Goal: Task Accomplishment & Management: Manage account settings

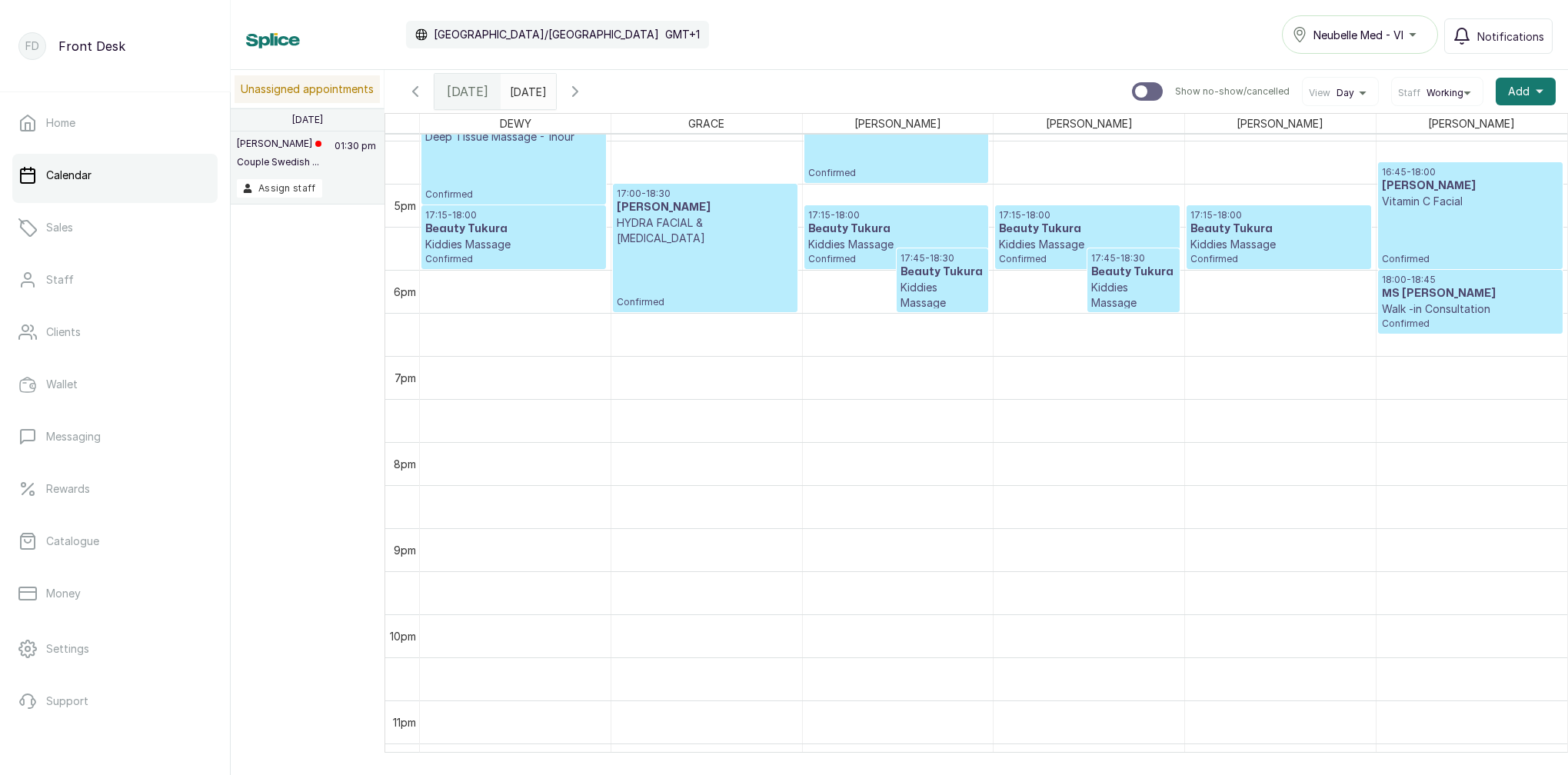
scroll to position [1431, 0]
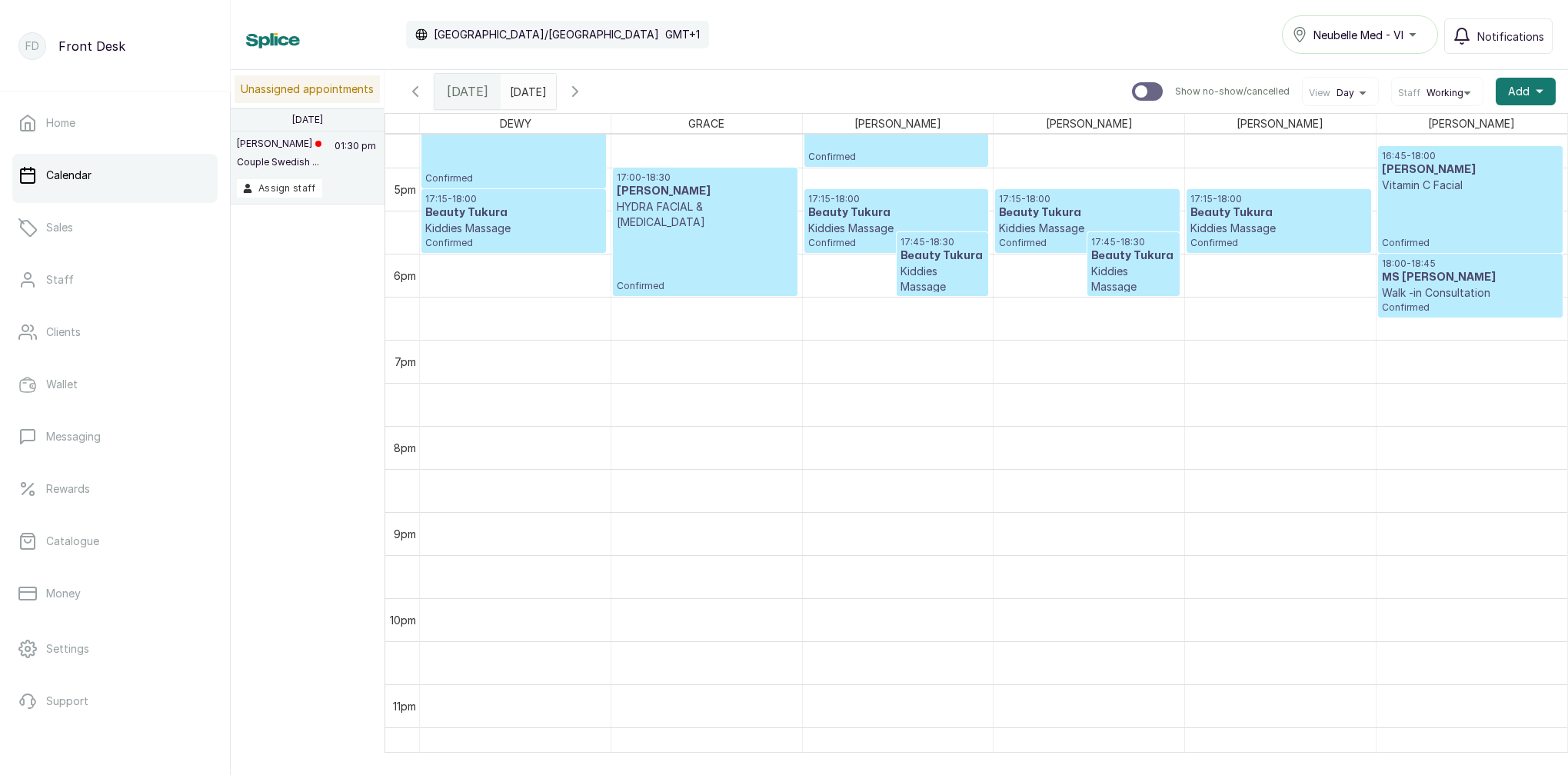
type input "dd/MM/yyyy"
click at [526, 89] on input "dd/MM/yyyy" at bounding box center [514, 88] width 25 height 26
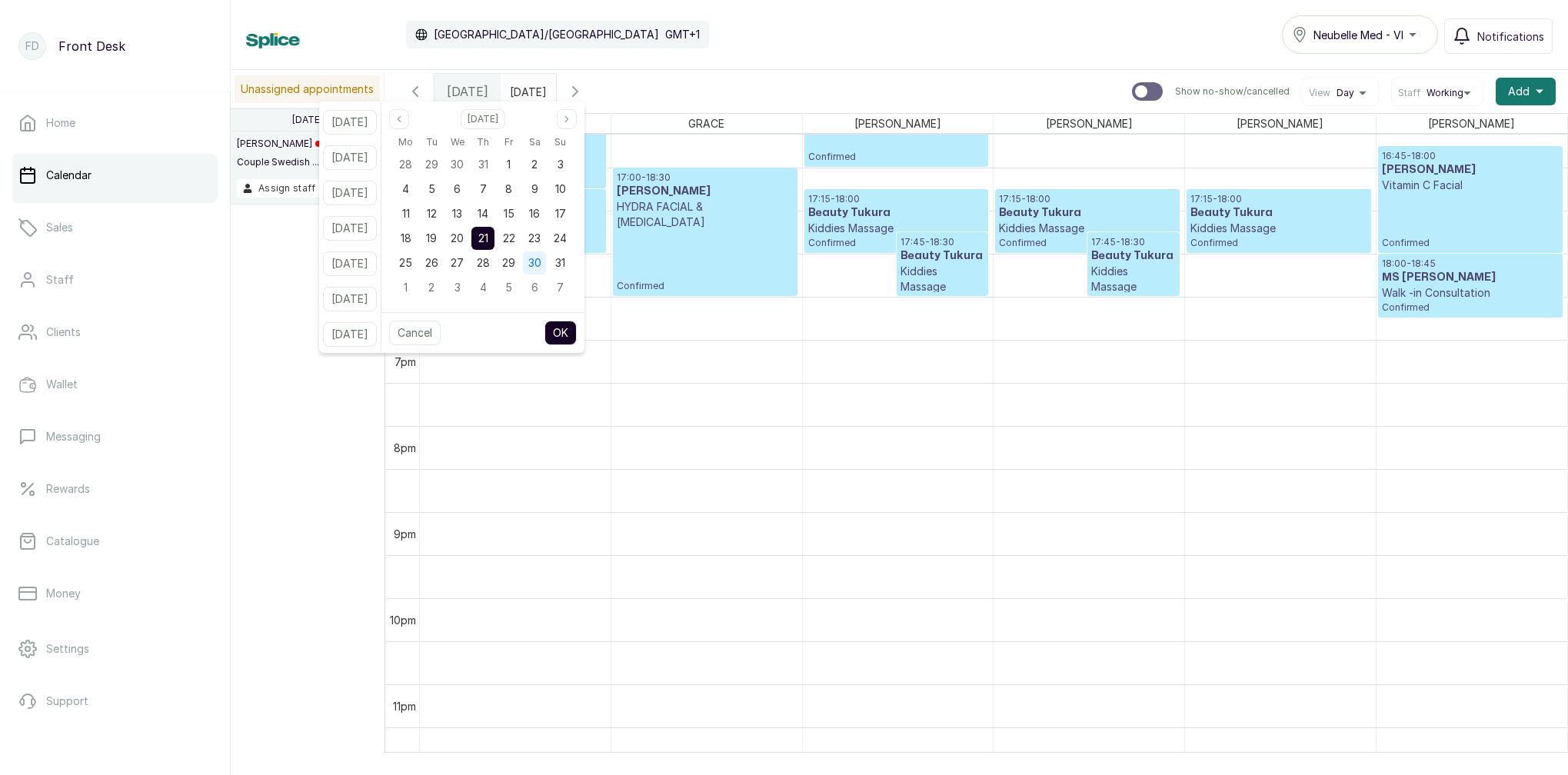
drag, startPoint x: 553, startPoint y: 234, endPoint x: 561, endPoint y: 266, distance: 33.0
click at [541, 235] on span "23" at bounding box center [534, 238] width 12 height 13
click at [577, 324] on button "OK" at bounding box center [561, 332] width 33 height 25
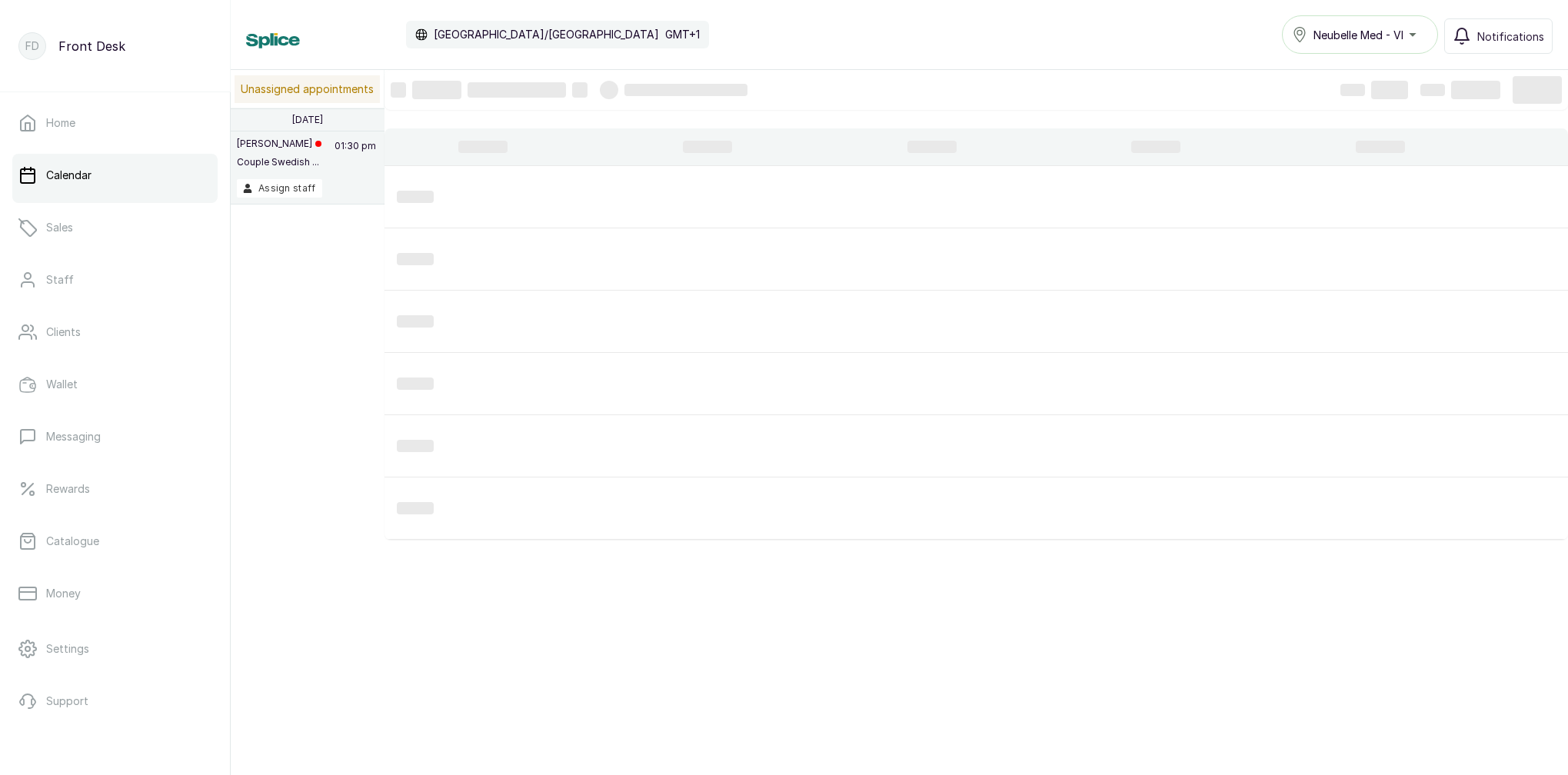
type input "[DATE]"
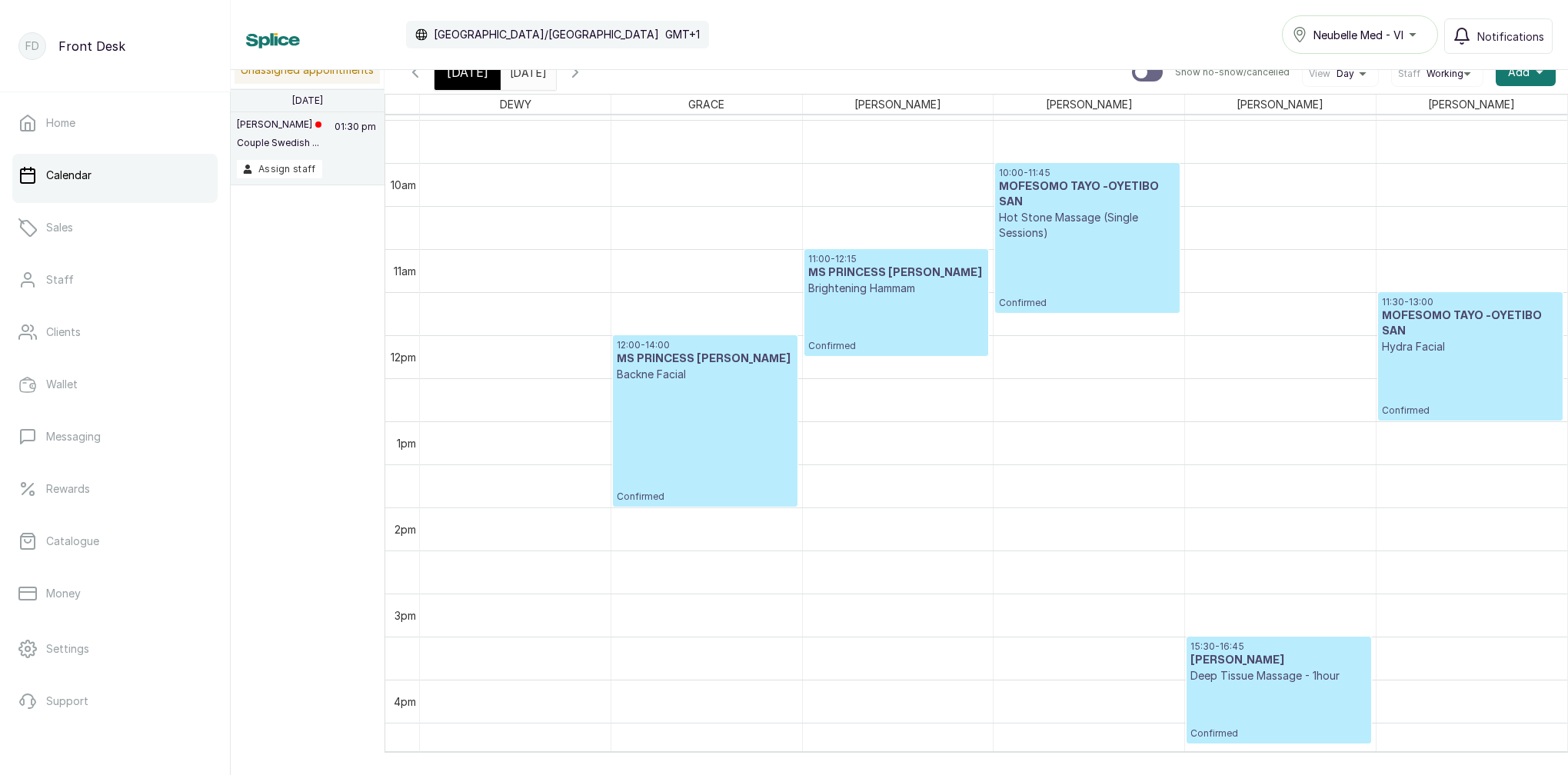
scroll to position [0, 0]
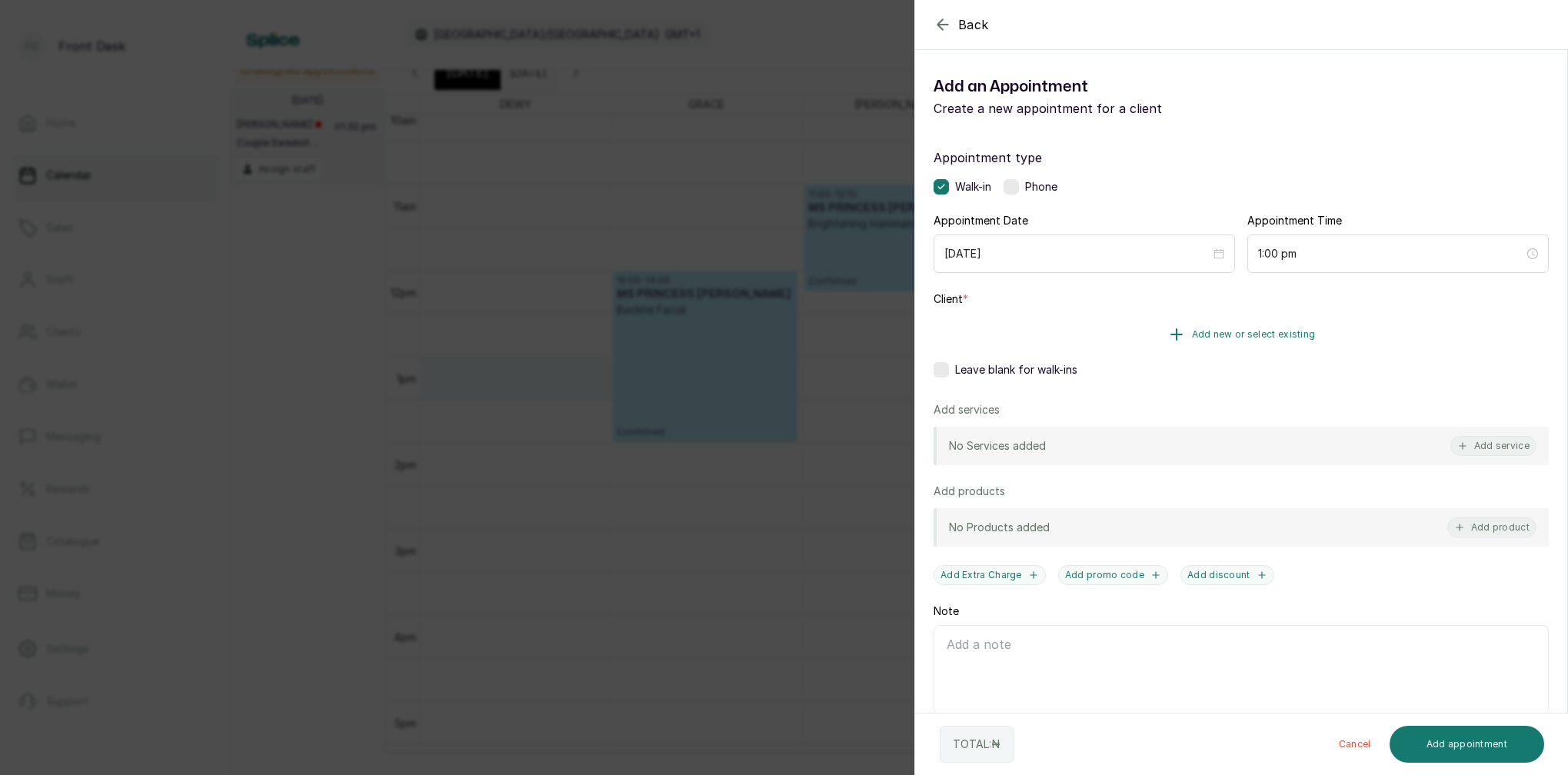
click at [1271, 330] on span "Add new or select existing" at bounding box center [1254, 334] width 124 height 12
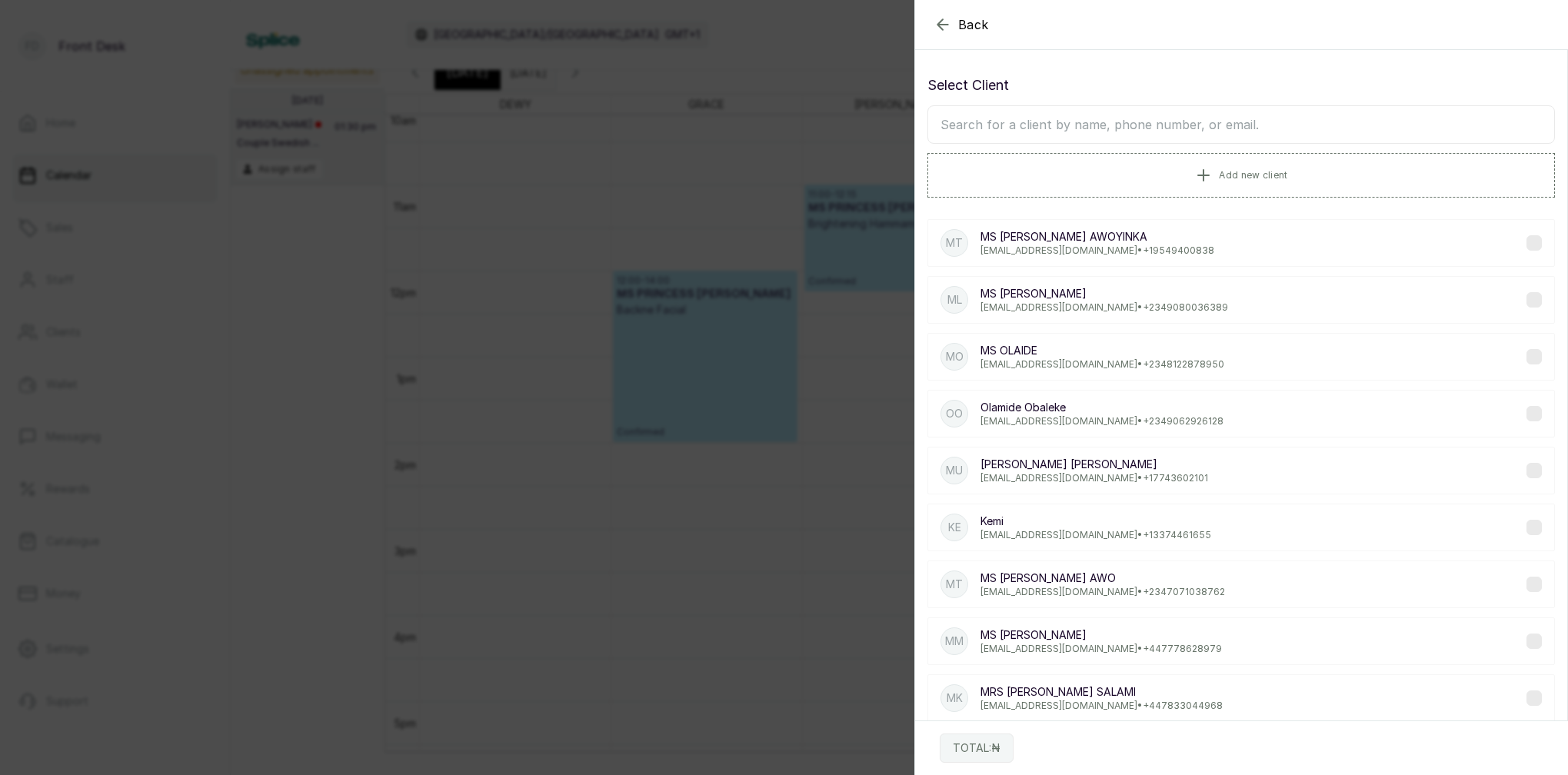
click at [1188, 124] on input "text" at bounding box center [1241, 124] width 628 height 39
type input "timi"
click at [1004, 258] on div "MT [PERSON_NAME] [EMAIL_ADDRESS][DOMAIN_NAME] • [PHONE_NUMBER]" at bounding box center [1241, 243] width 628 height 48
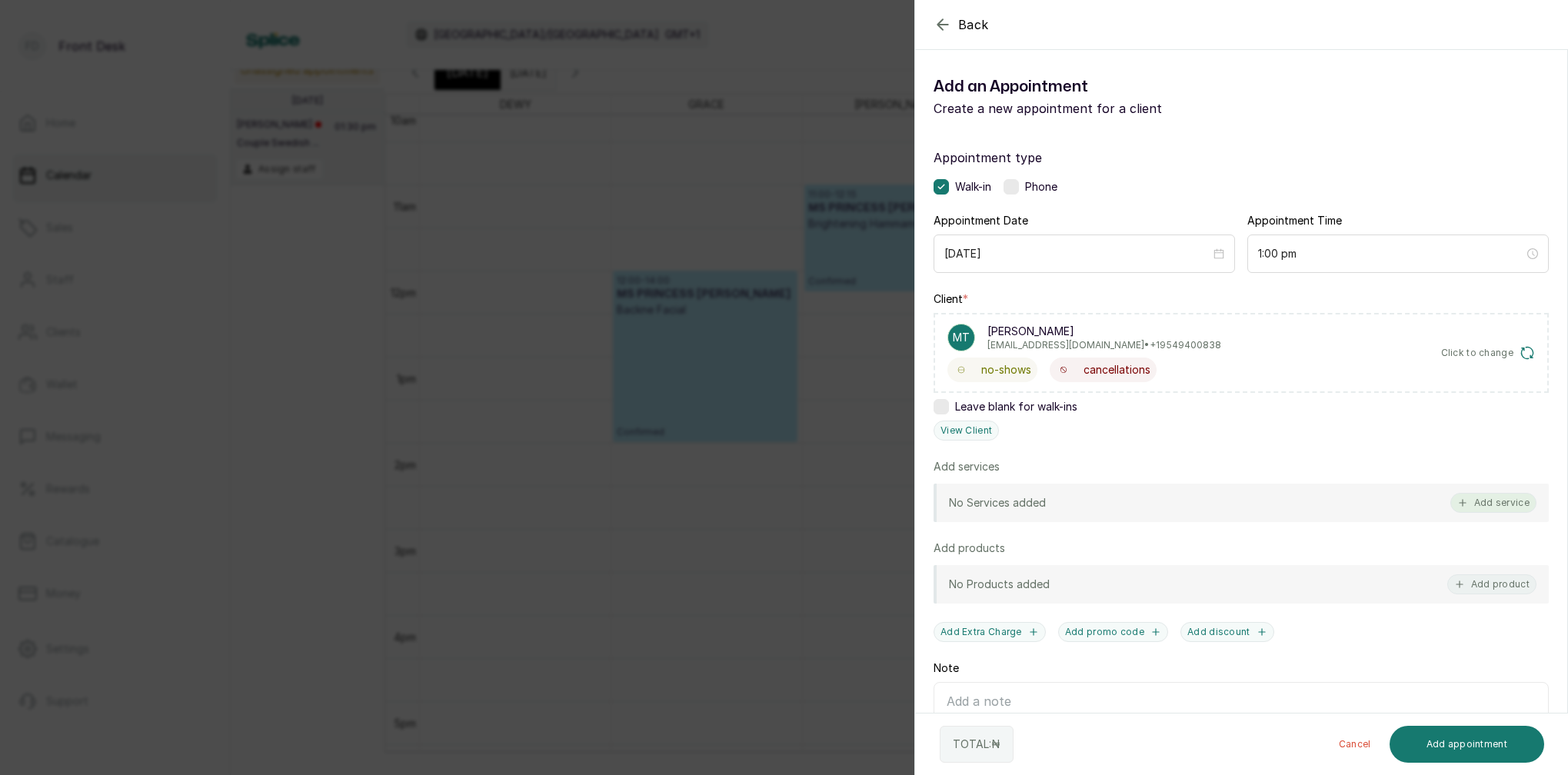
click at [1510, 503] on button "Add service" at bounding box center [1493, 502] width 86 height 20
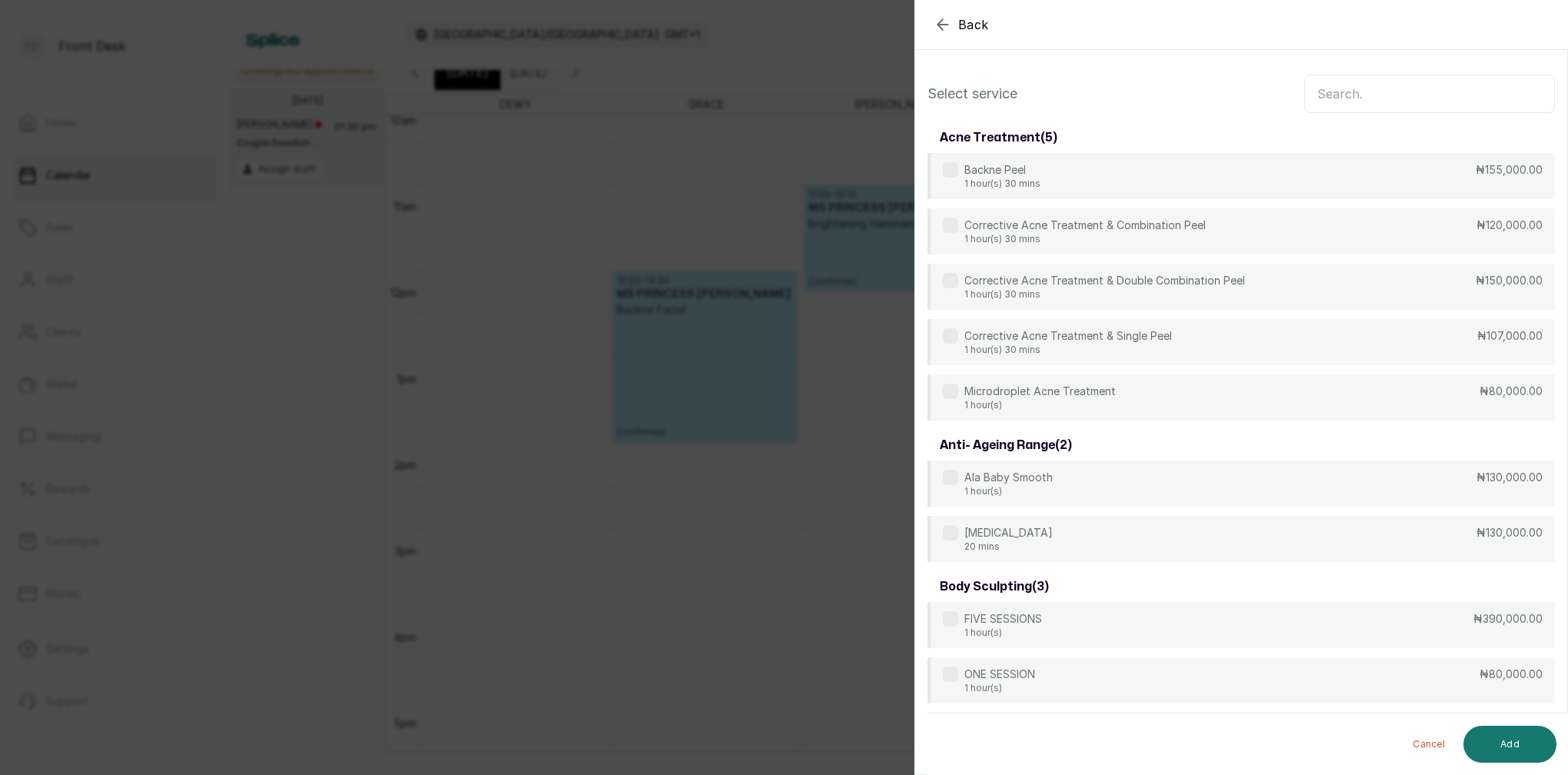
click at [1340, 95] on input "text" at bounding box center [1430, 94] width 251 height 39
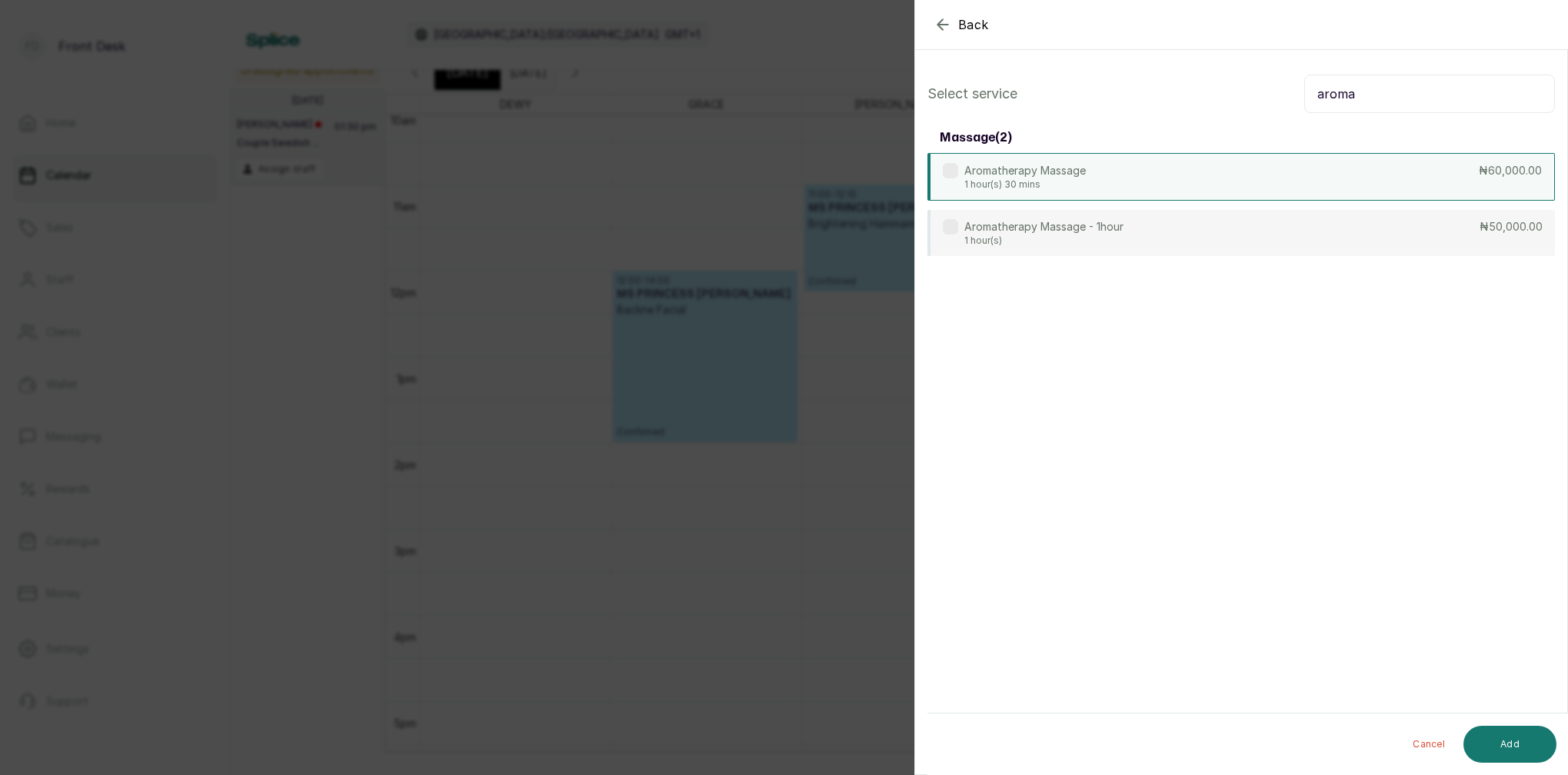
type input "aroma"
click at [1049, 185] on p "1 hour(s) 30 mins" at bounding box center [1024, 185] width 121 height 12
click at [1005, 196] on div "Aromatherapy Massage 1 hour(s) 30 mins ₦60,000.00" at bounding box center [1241, 177] width 628 height 48
drag, startPoint x: 1013, startPoint y: 241, endPoint x: 1026, endPoint y: 246, distance: 13.9
click at [1013, 241] on p "1 hour(s)" at bounding box center [1043, 239] width 159 height 12
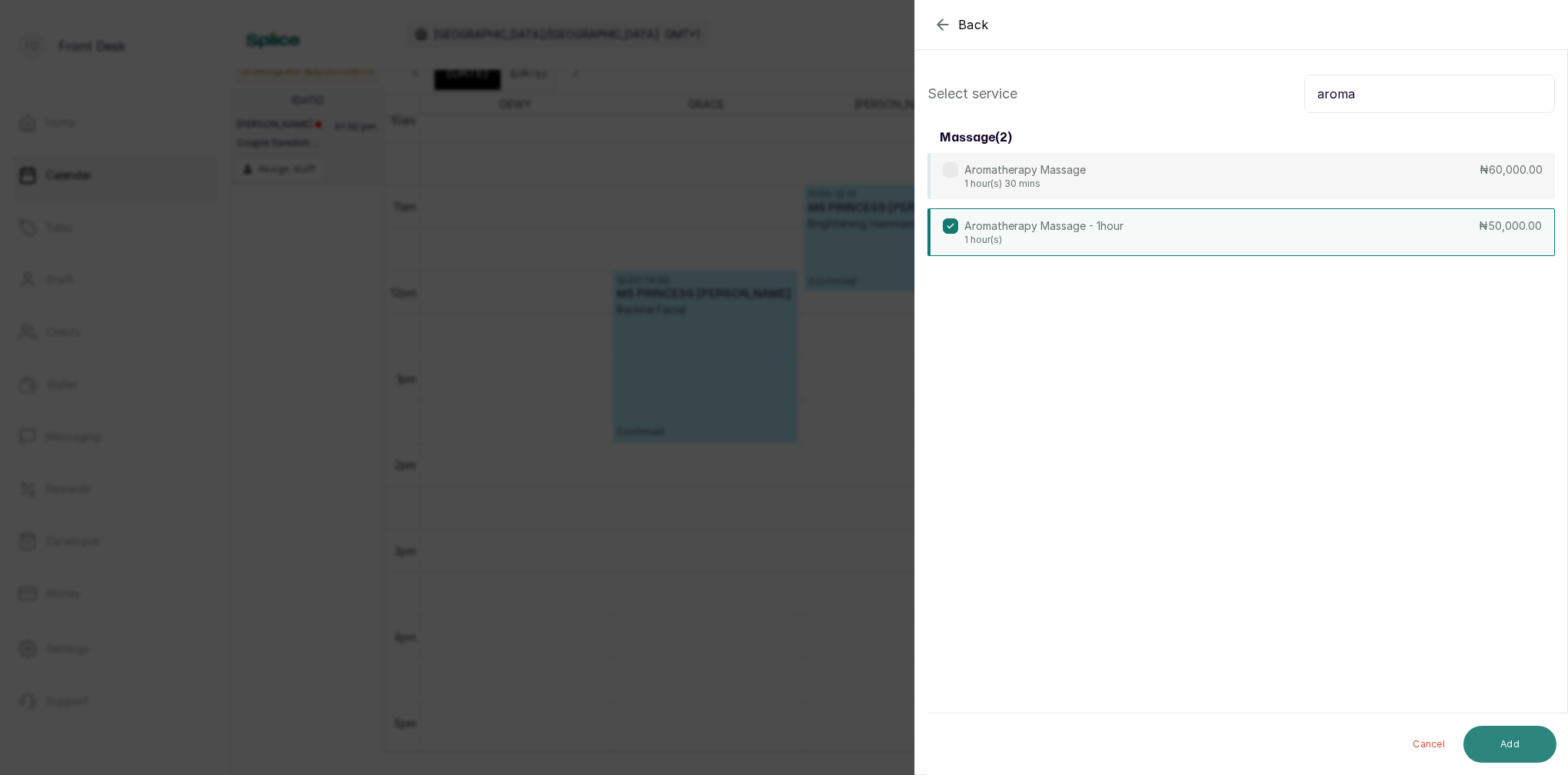
click at [1518, 748] on button "Add" at bounding box center [1510, 743] width 93 height 37
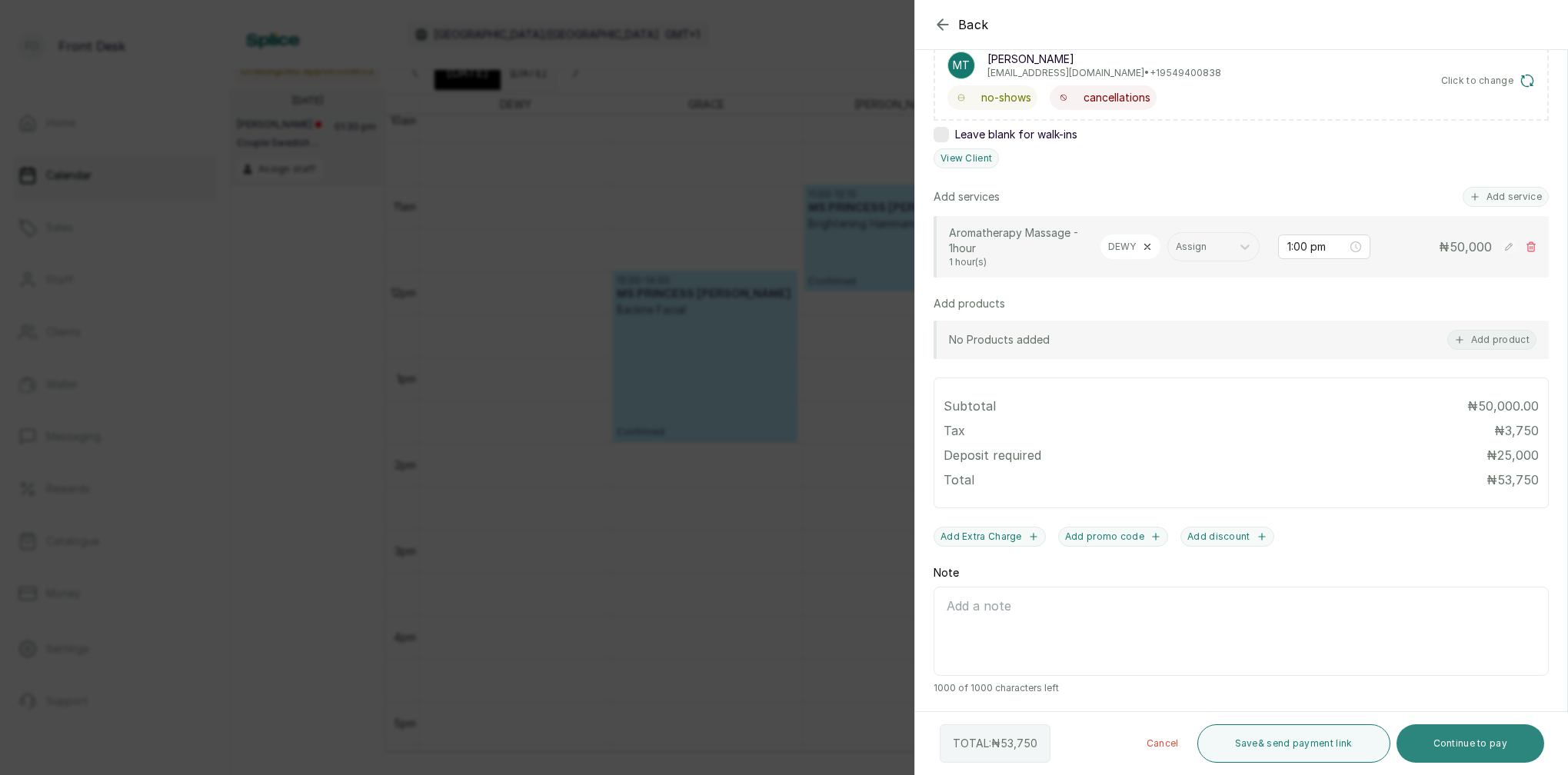
click at [1481, 750] on button "Continue to pay" at bounding box center [1470, 743] width 149 height 39
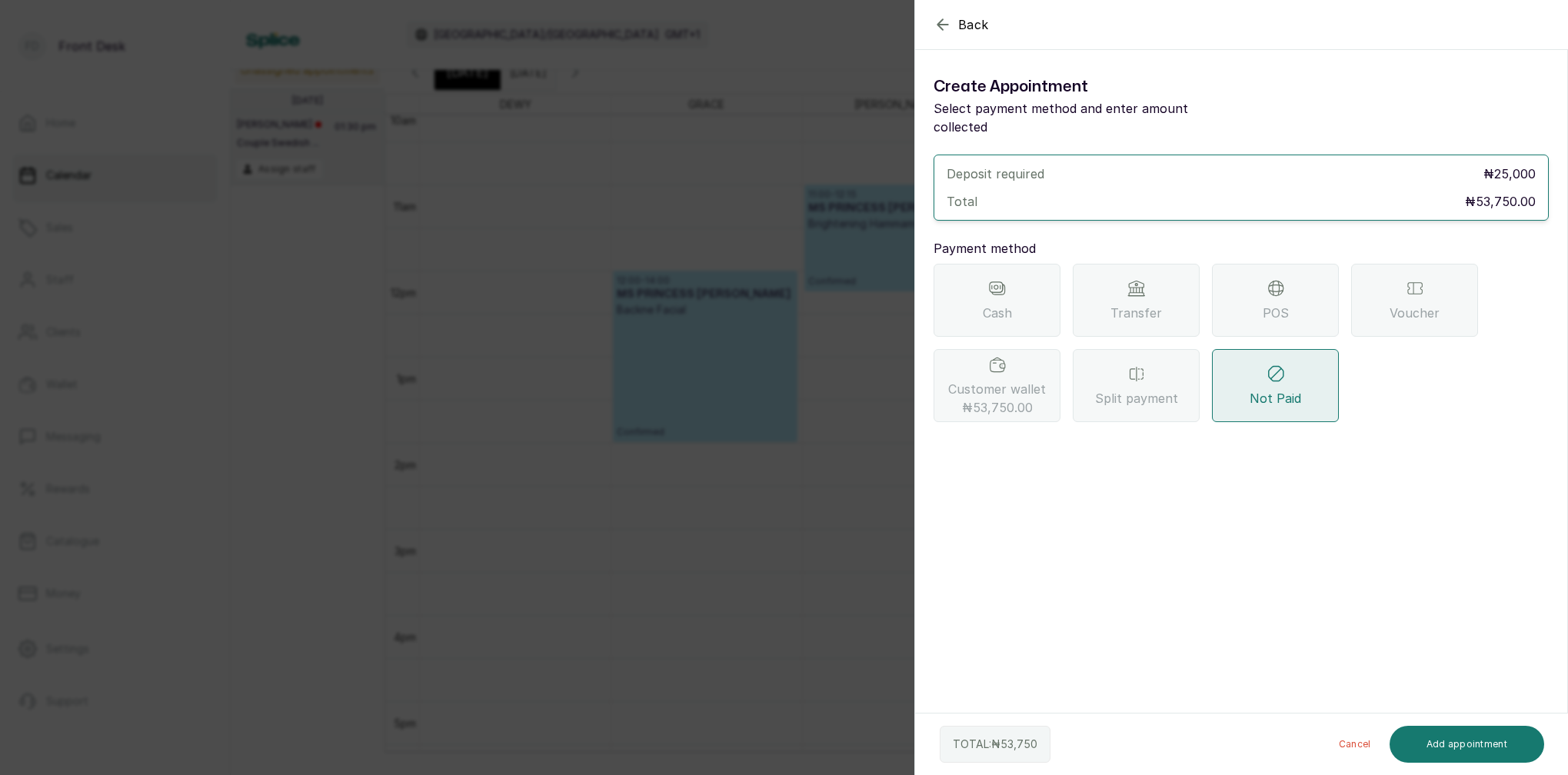
click at [1027, 379] on span "Customer wallet ₦53,750.00" at bounding box center [997, 397] width 98 height 37
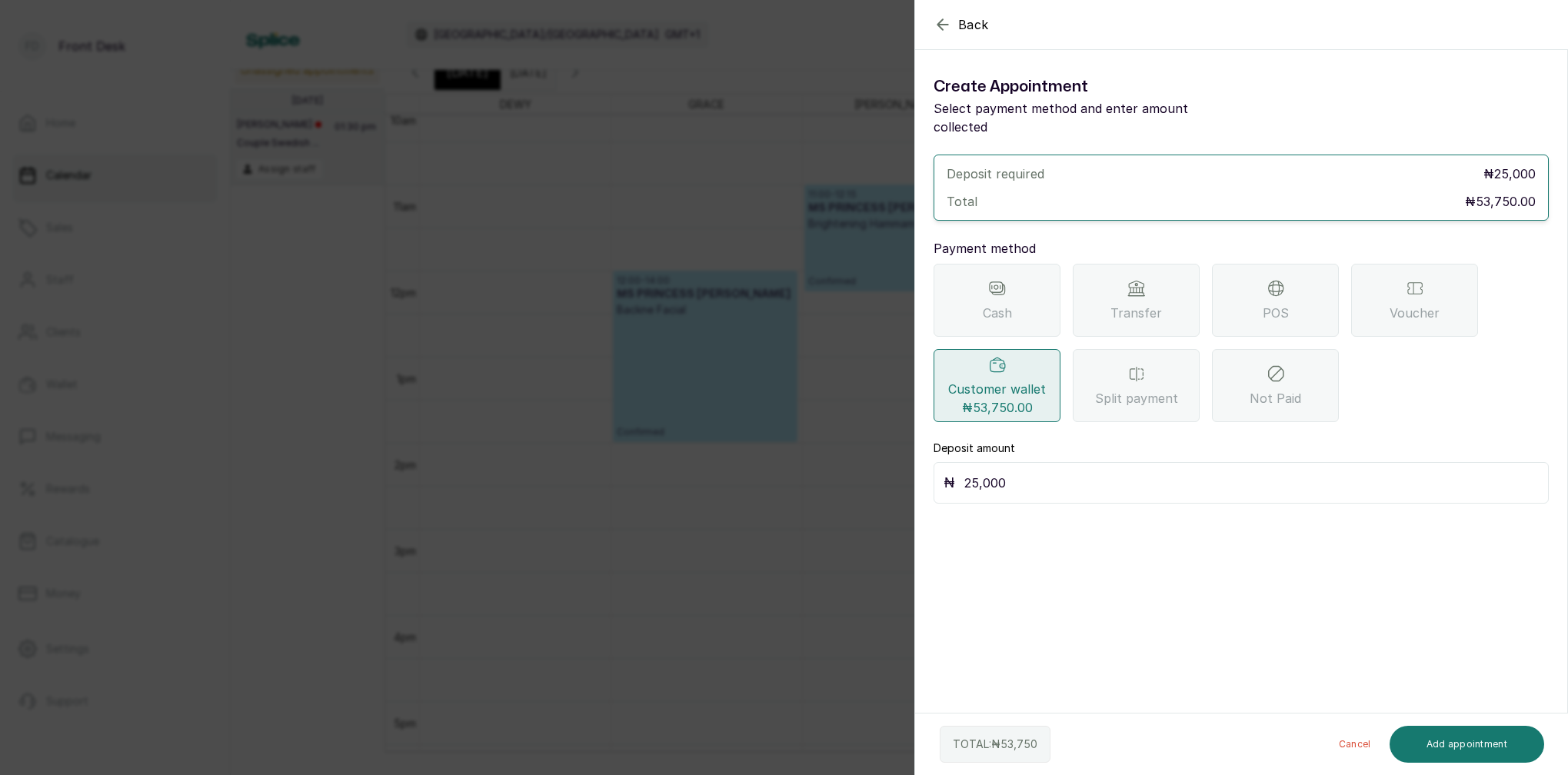
click at [1010, 472] on input "25,000" at bounding box center [1251, 482] width 574 height 21
type input "2"
type input "53,750"
click at [1499, 745] on button "Add appointment" at bounding box center [1467, 743] width 155 height 37
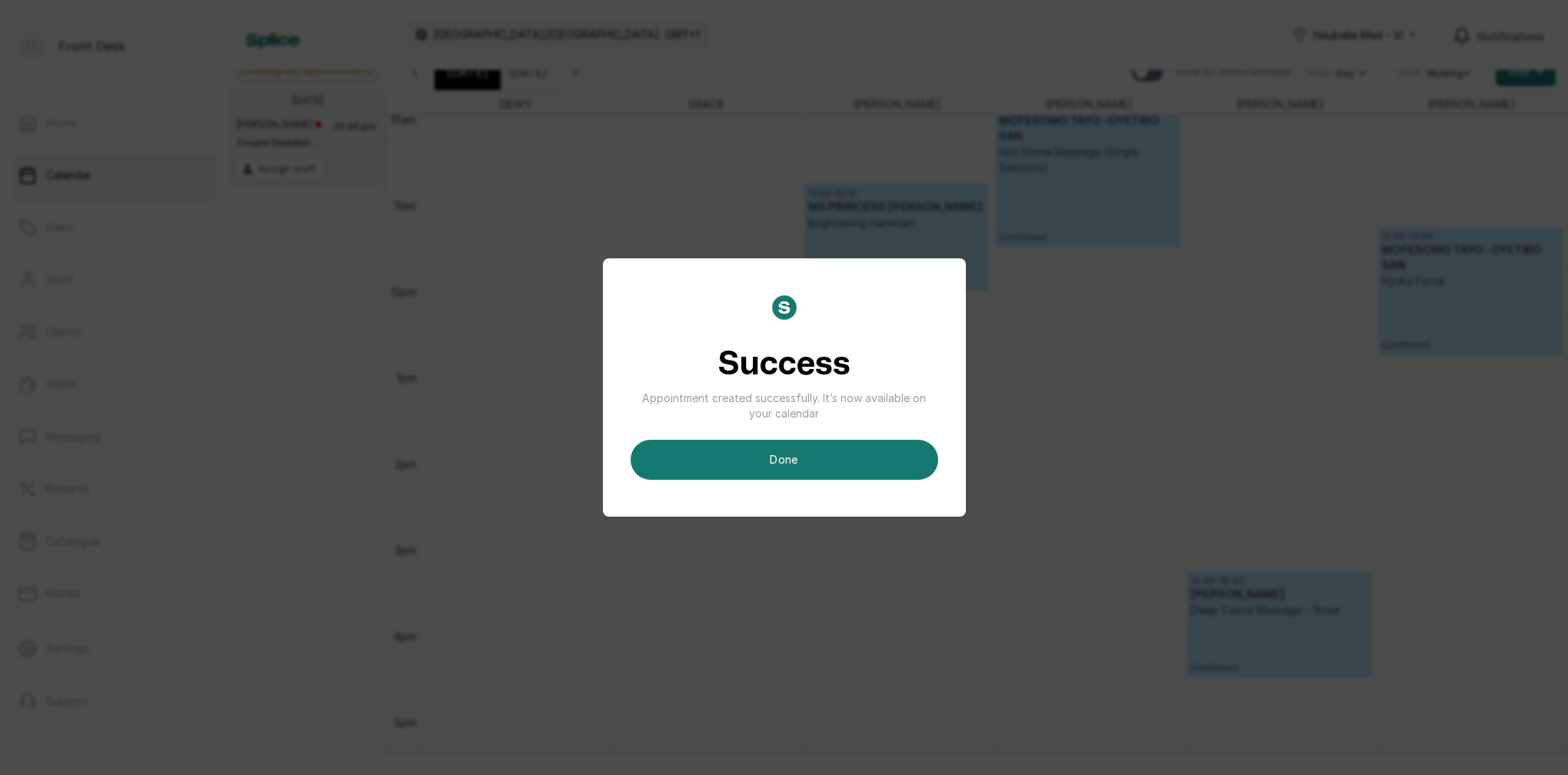
drag, startPoint x: 844, startPoint y: 444, endPoint x: 904, endPoint y: 447, distance: 60.1
click at [845, 444] on button "done" at bounding box center [784, 459] width 307 height 40
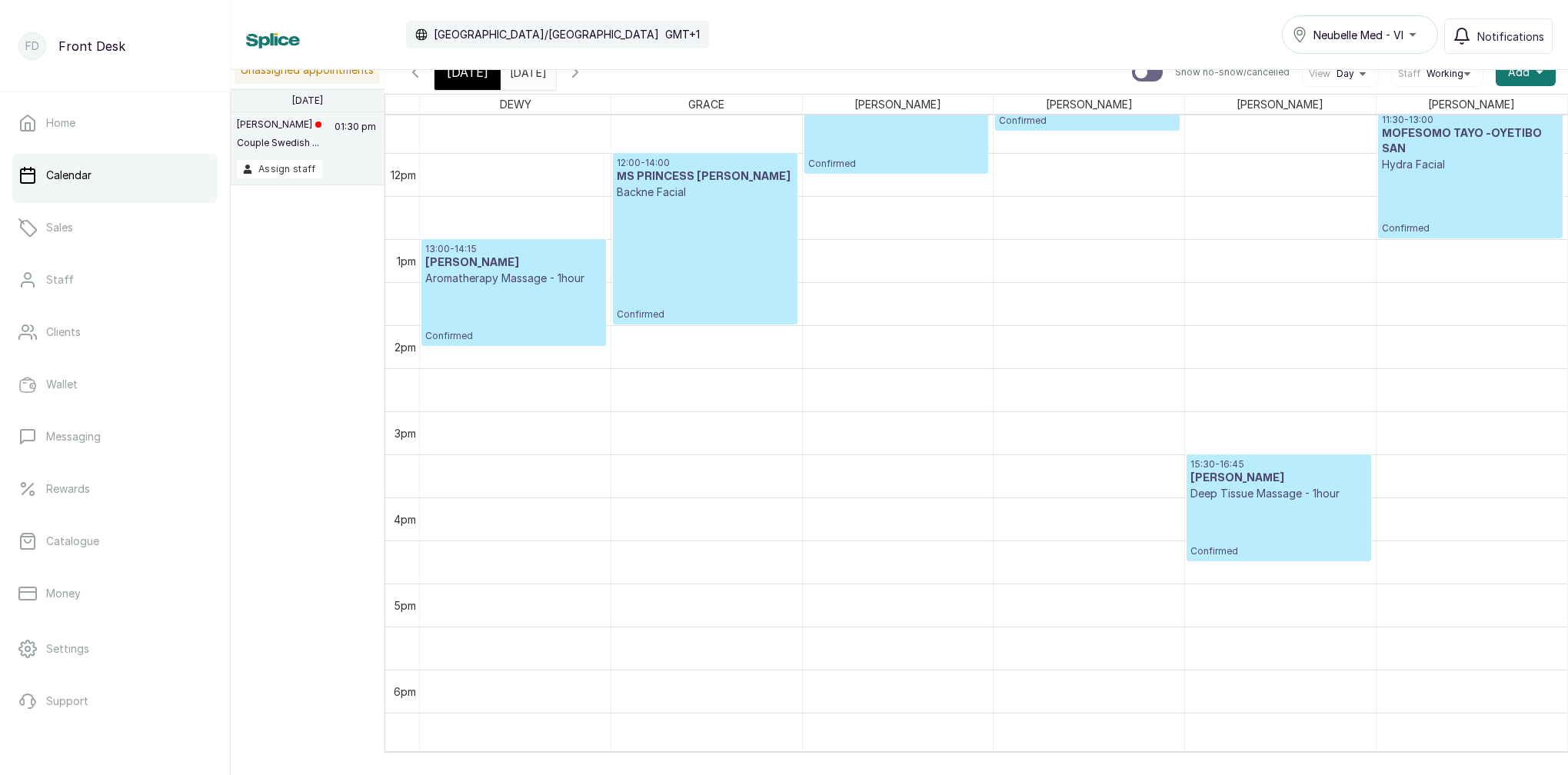
click at [477, 77] on span "[DATE]" at bounding box center [467, 71] width 41 height 18
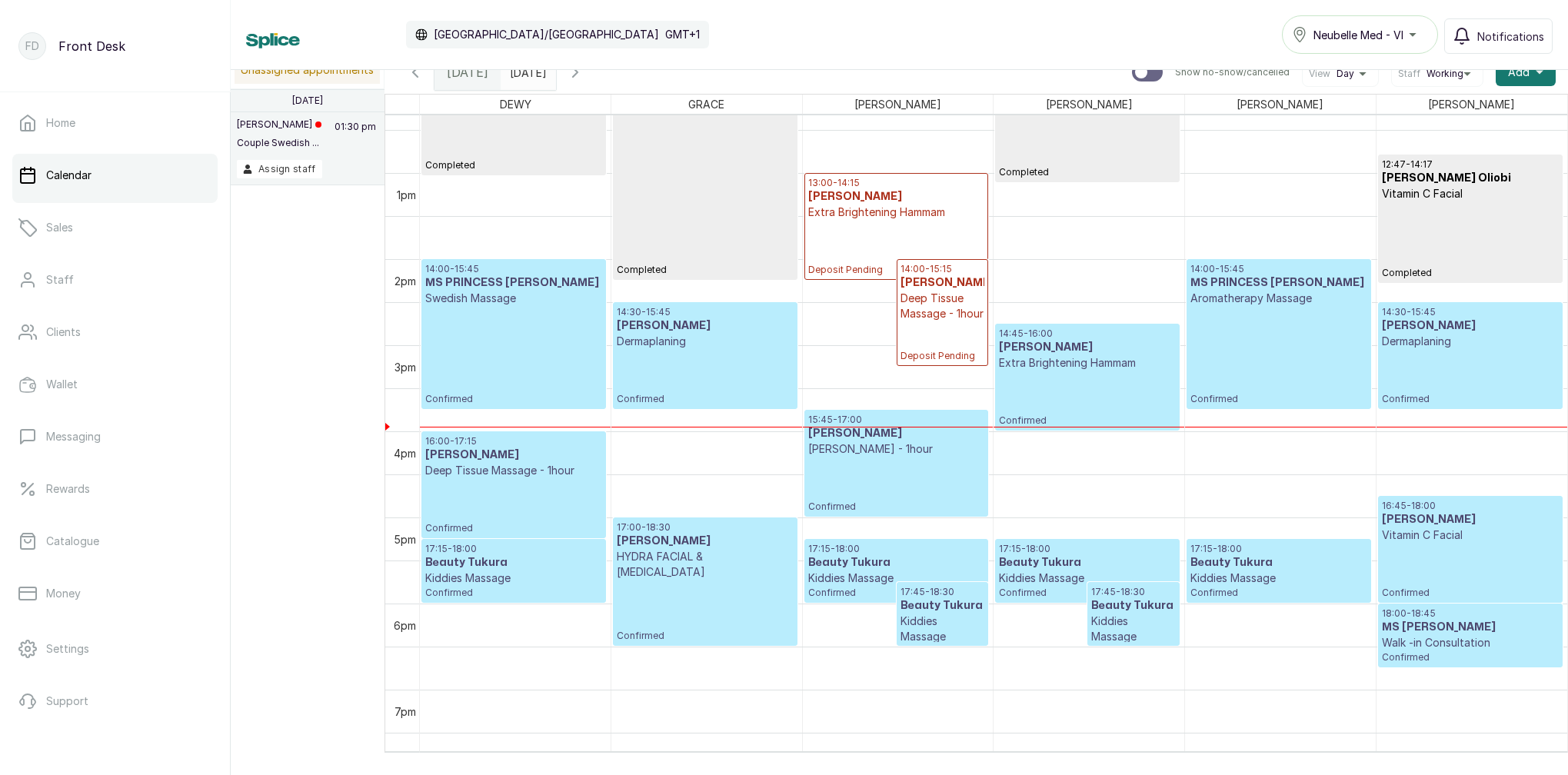
click at [526, 76] on input "[DATE]" at bounding box center [514, 68] width 25 height 26
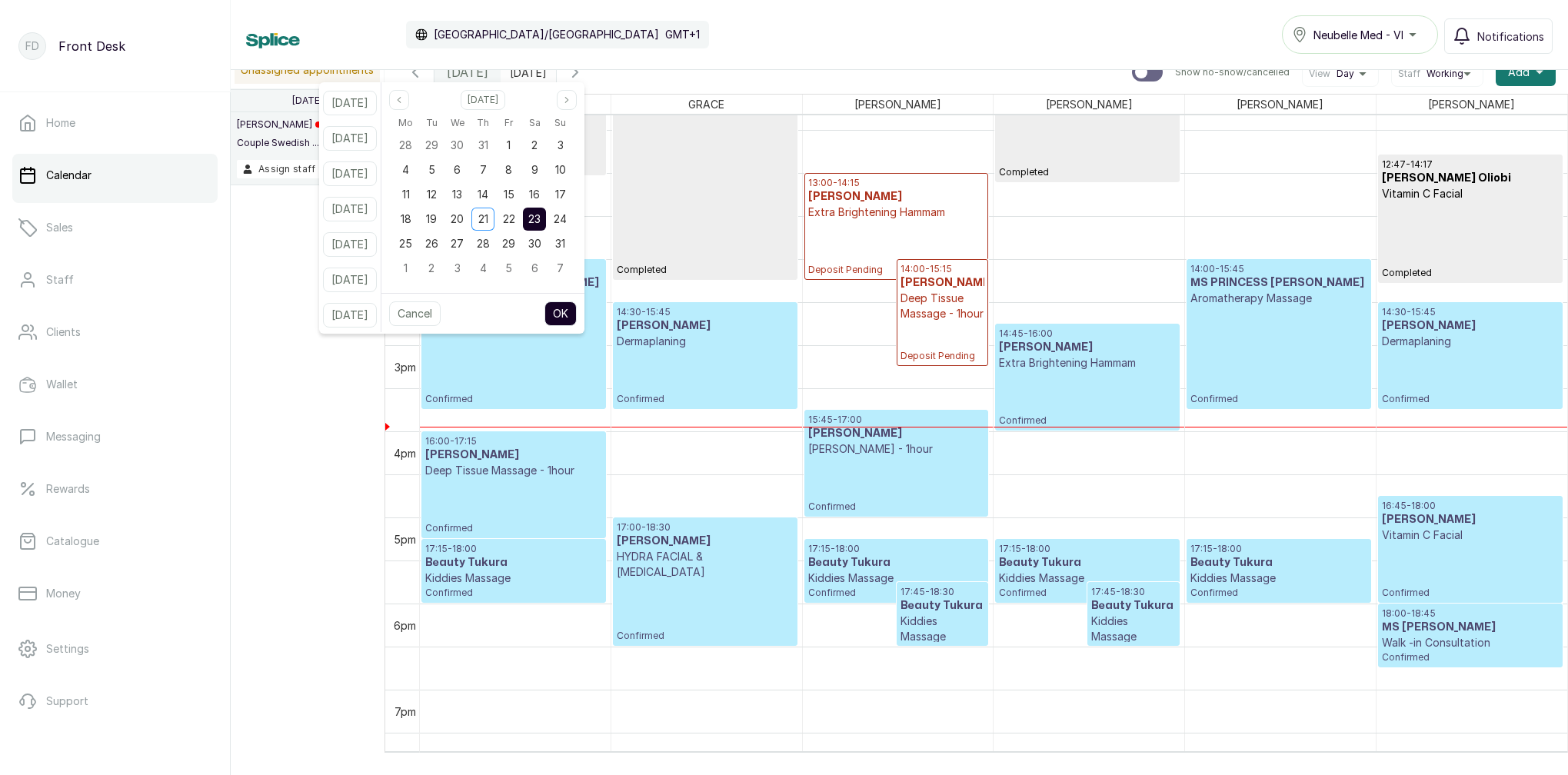
drag, startPoint x: 527, startPoint y: 221, endPoint x: 547, endPoint y: 223, distance: 20.1
click at [515, 222] on span "22" at bounding box center [509, 218] width 12 height 13
drag, startPoint x: 556, startPoint y: 223, endPoint x: 564, endPoint y: 233, distance: 12.8
click at [541, 223] on span "23" at bounding box center [534, 218] width 12 height 13
click at [577, 315] on button "OK" at bounding box center [561, 313] width 33 height 25
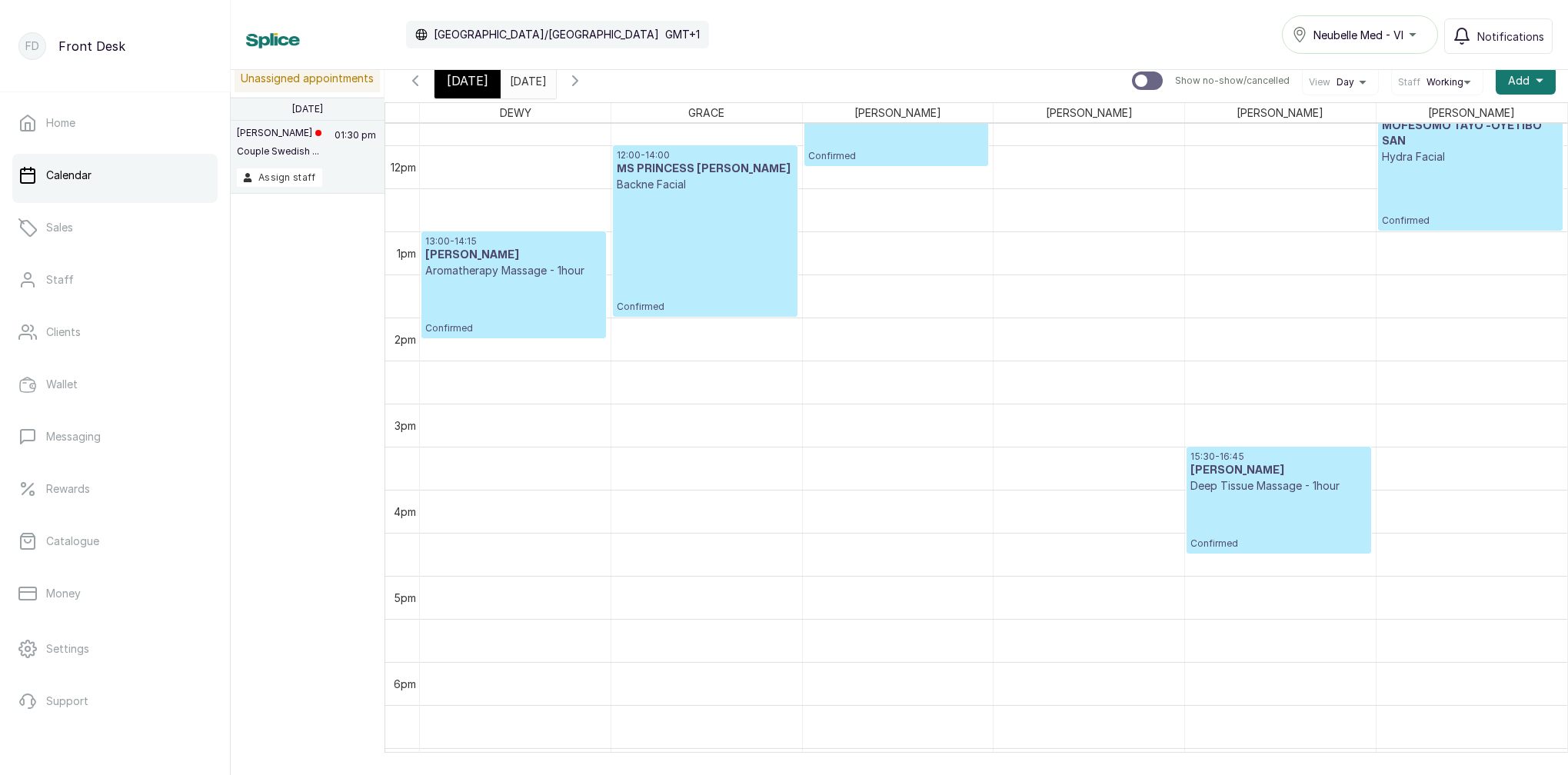
scroll to position [1013, 0]
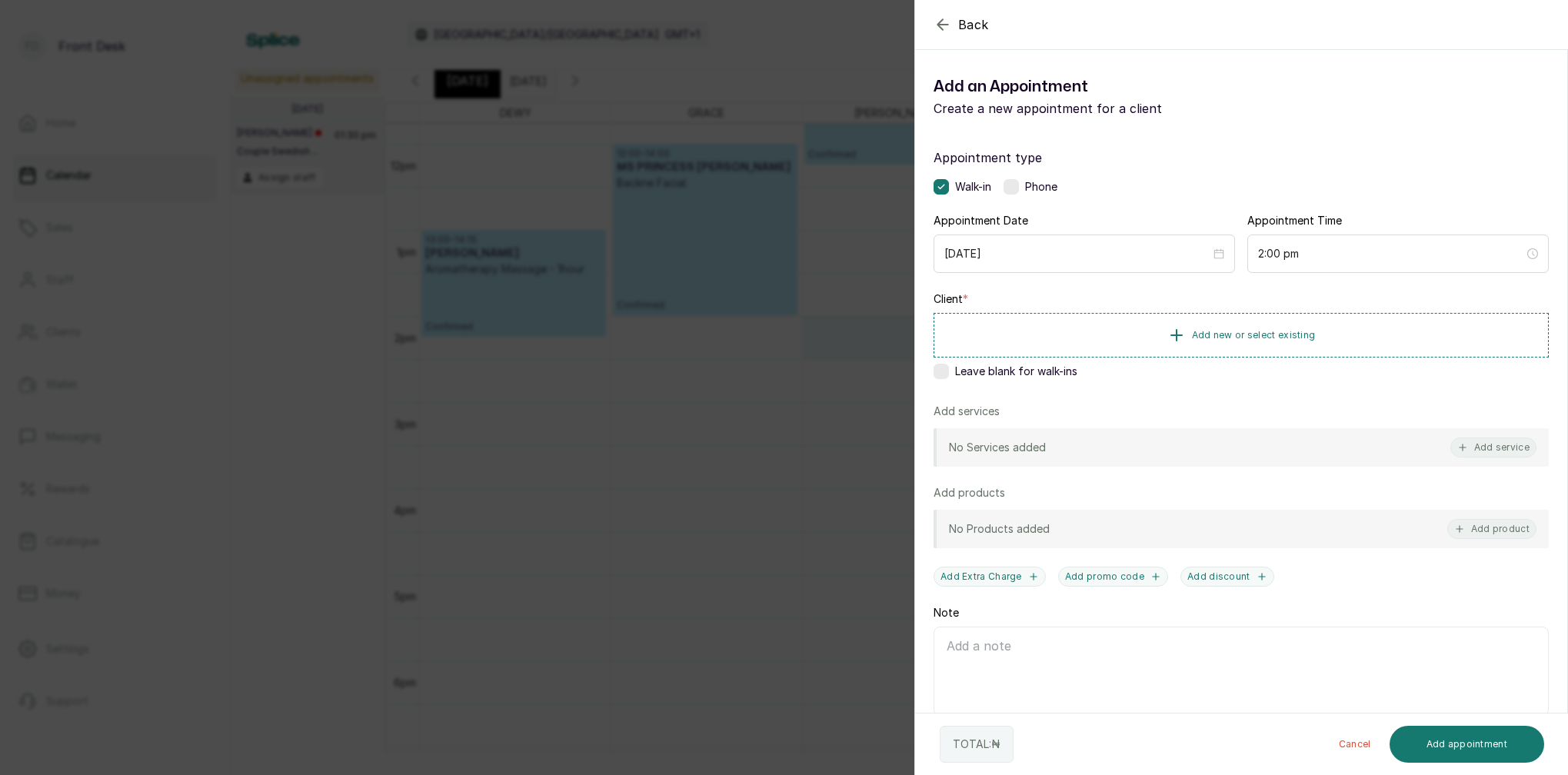
click at [664, 323] on div "Back Add Appointment Add an Appointment Create a new appointment for a client A…" at bounding box center [784, 387] width 1568 height 775
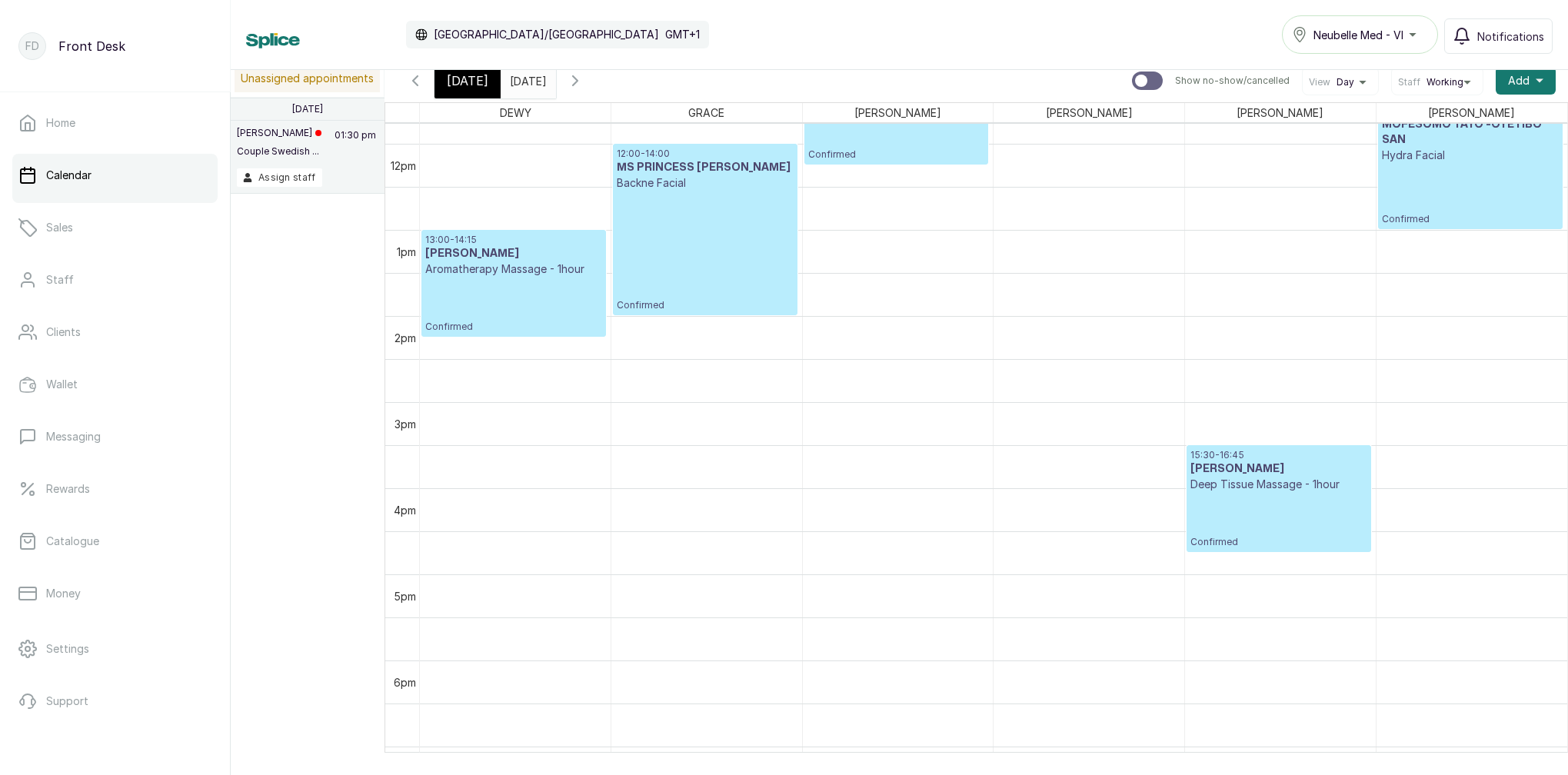
click at [476, 83] on span "[DATE]" at bounding box center [467, 80] width 41 height 18
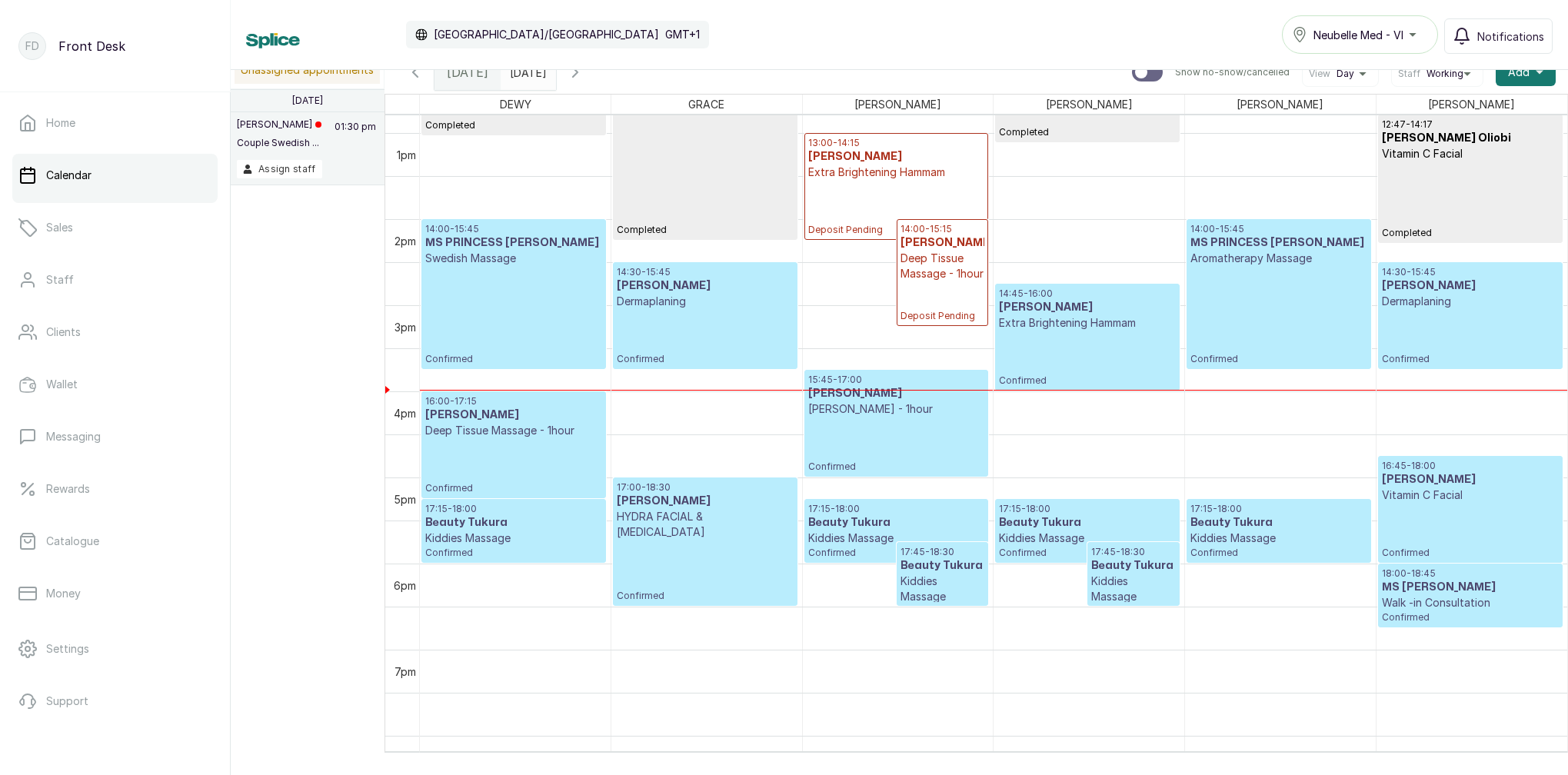
scroll to position [1105, 0]
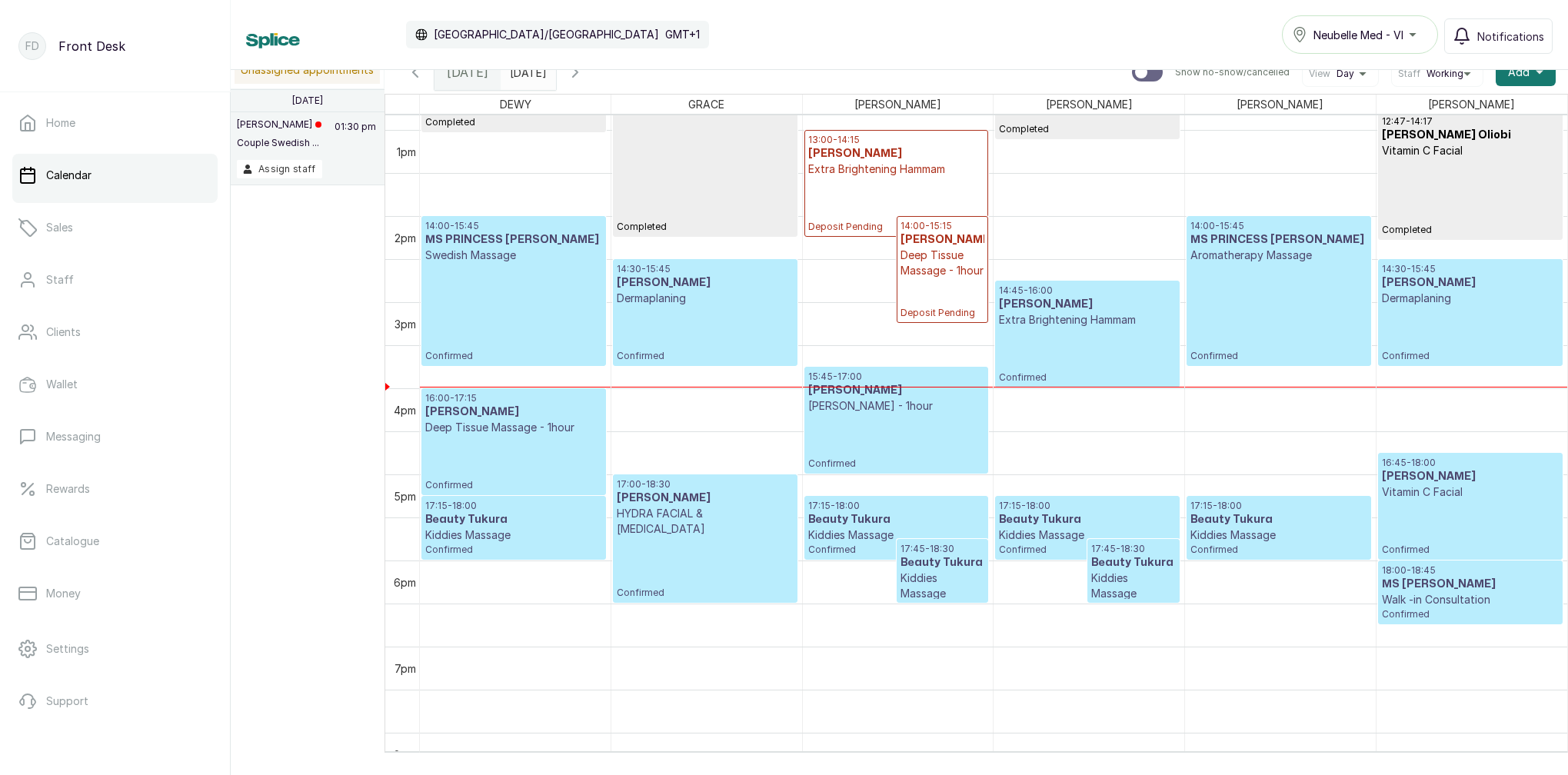
click at [1262, 283] on div "14:00 - 15:45 MS PRINCESS [PERSON_NAME] Aromatherapy Massage Confirmed" at bounding box center [1278, 291] width 176 height 142
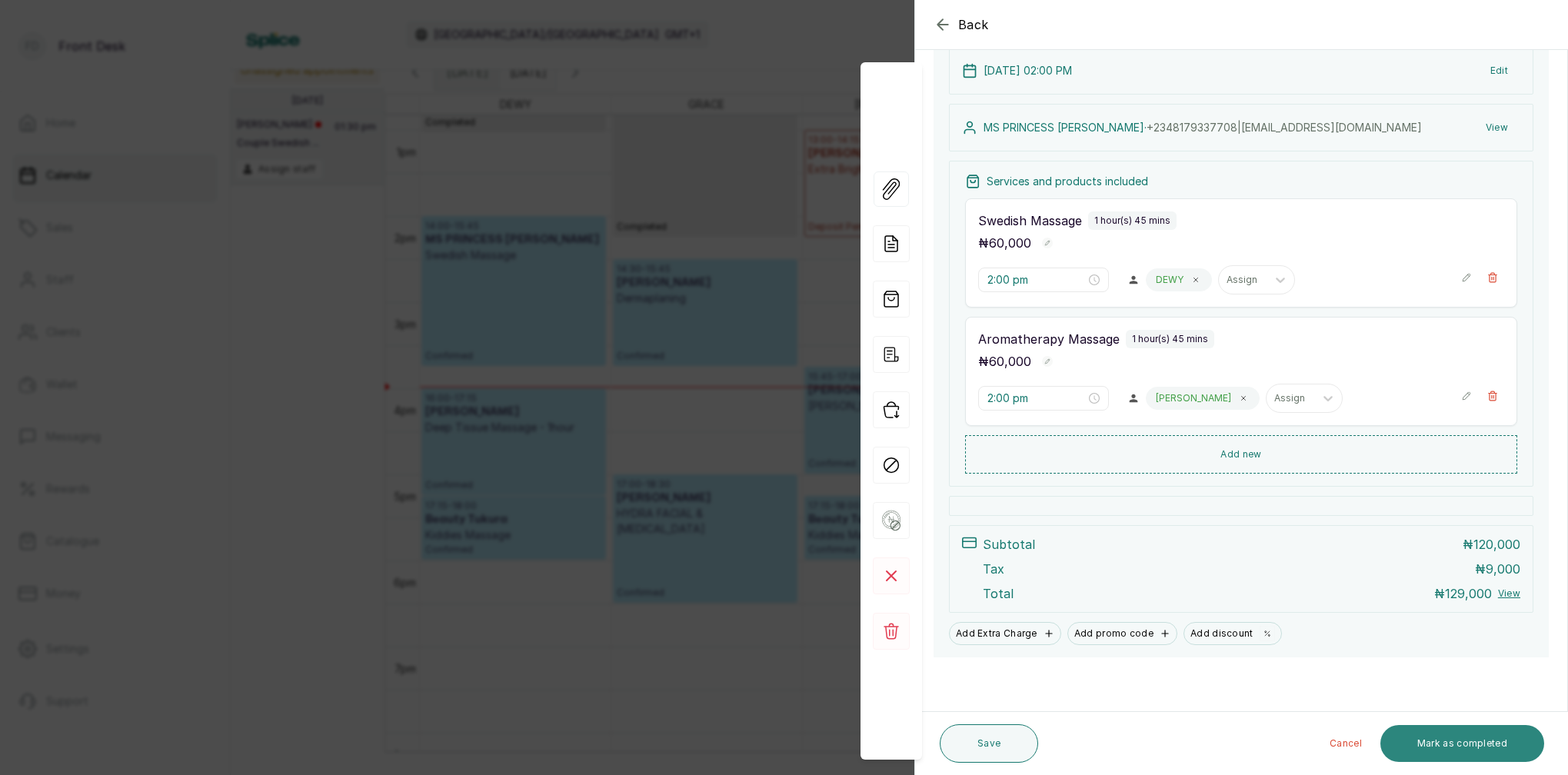
scroll to position [181, 0]
click at [1475, 744] on button "Mark as completed" at bounding box center [1462, 742] width 164 height 37
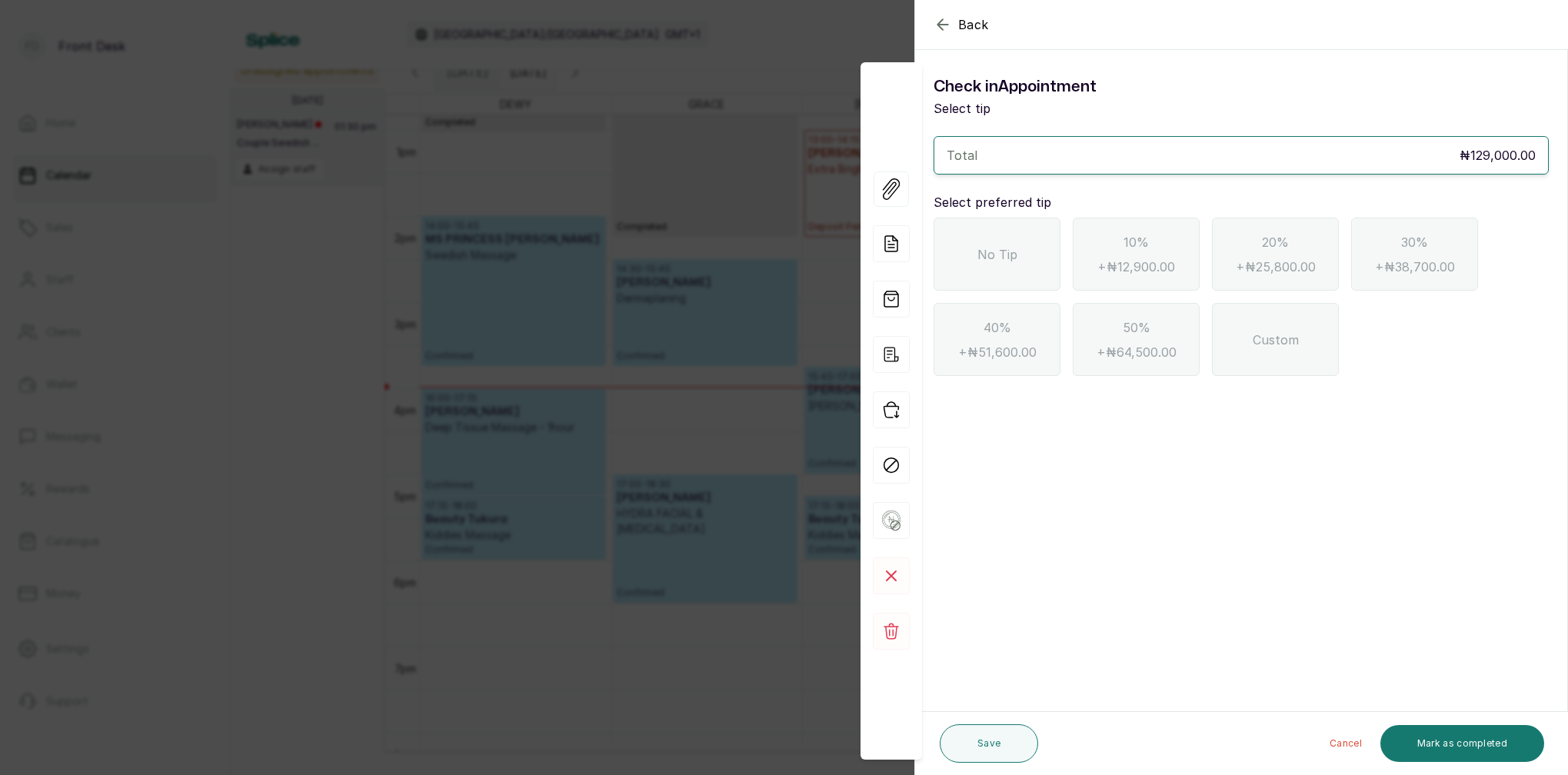
drag, startPoint x: 1032, startPoint y: 280, endPoint x: 1054, endPoint y: 299, distance: 29.1
click at [1032, 279] on div "No Tip" at bounding box center [997, 253] width 127 height 73
click at [1445, 732] on button "Mark as completed" at bounding box center [1462, 742] width 164 height 37
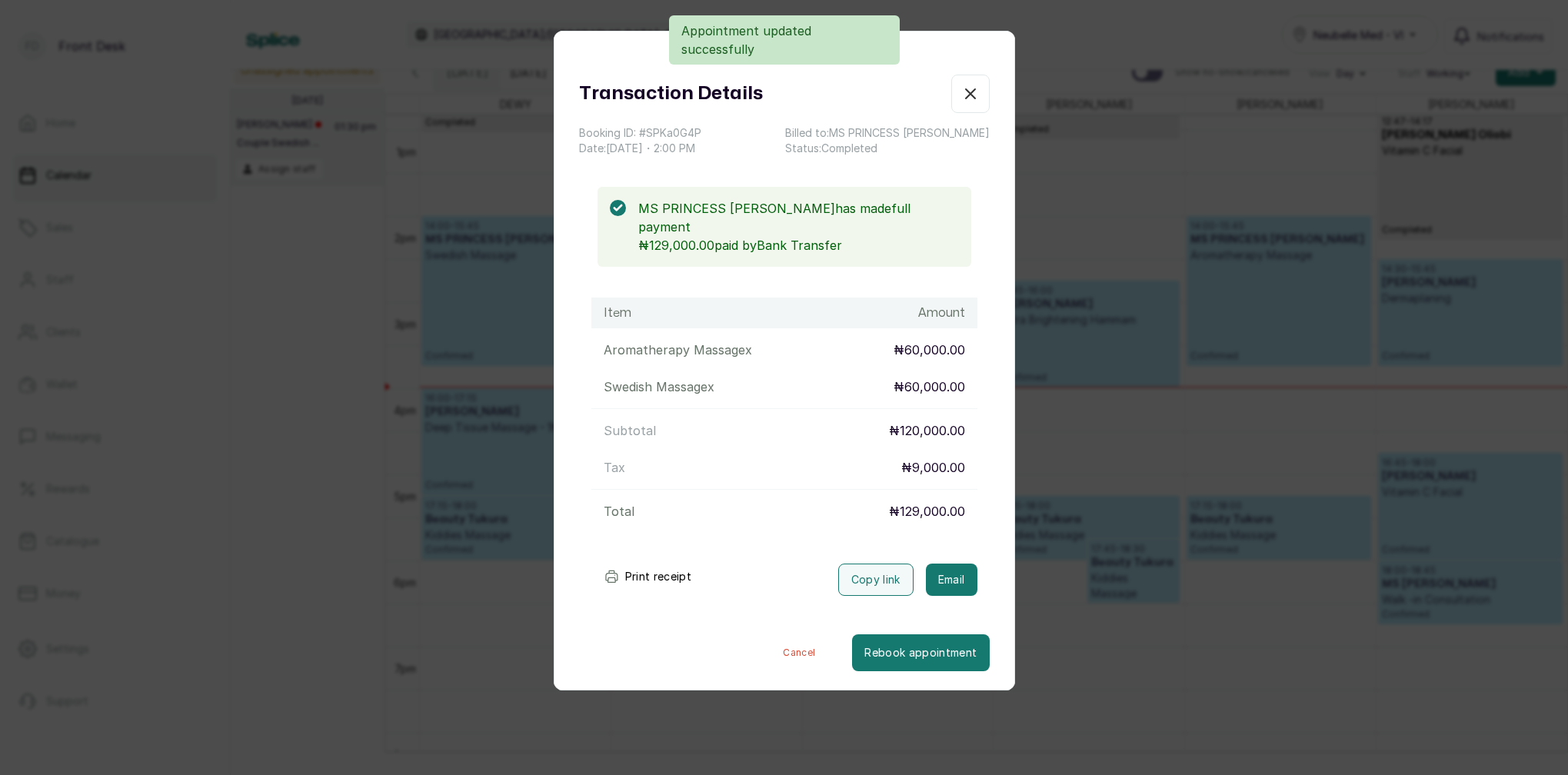
drag, startPoint x: 953, startPoint y: 563, endPoint x: 930, endPoint y: 506, distance: 61.5
click at [952, 563] on button "Email" at bounding box center [951, 579] width 52 height 33
click at [973, 92] on icon "button" at bounding box center [969, 94] width 18 height 18
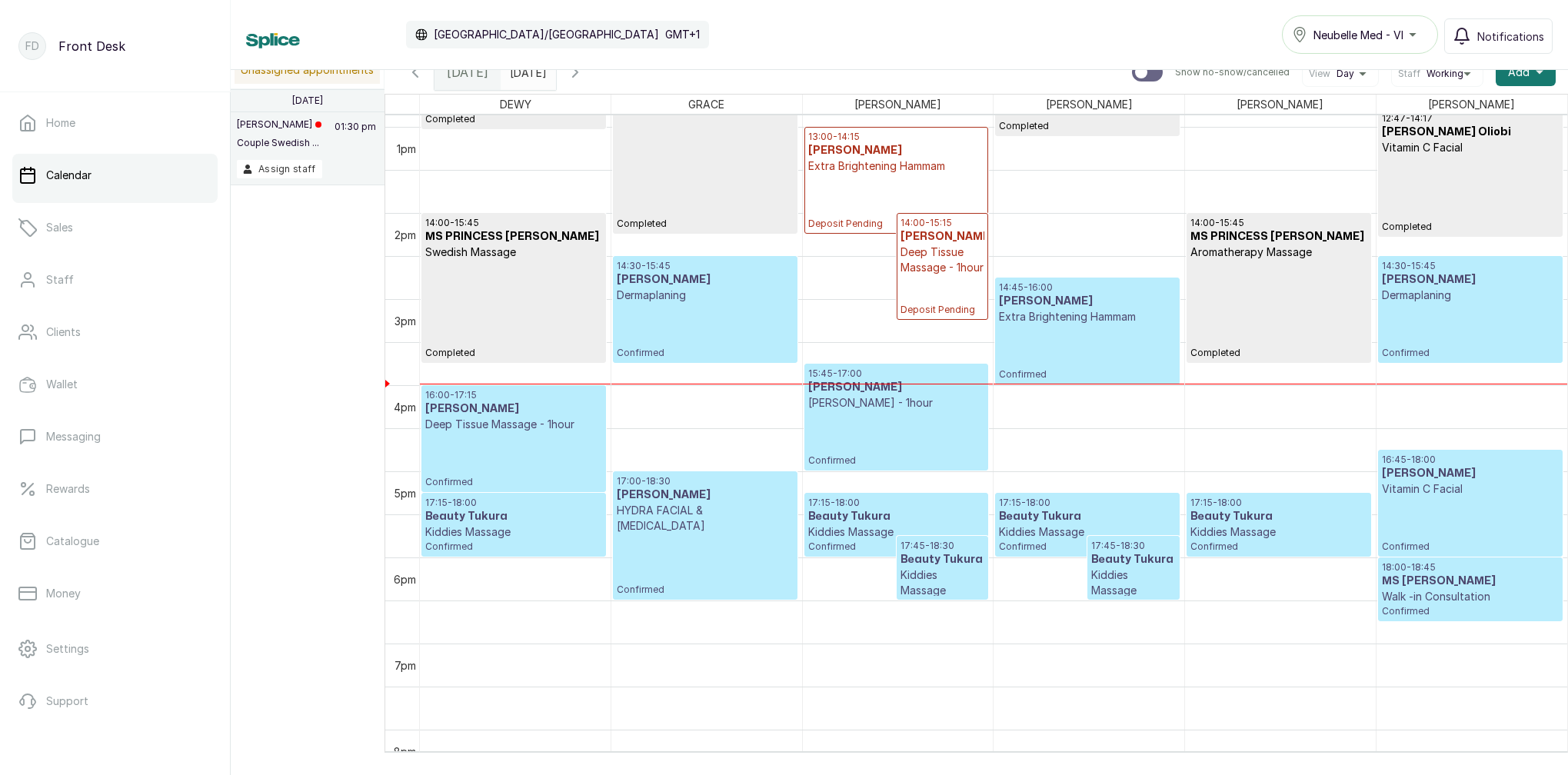
click at [666, 290] on p "Dermaplaning" at bounding box center [704, 295] width 176 height 15
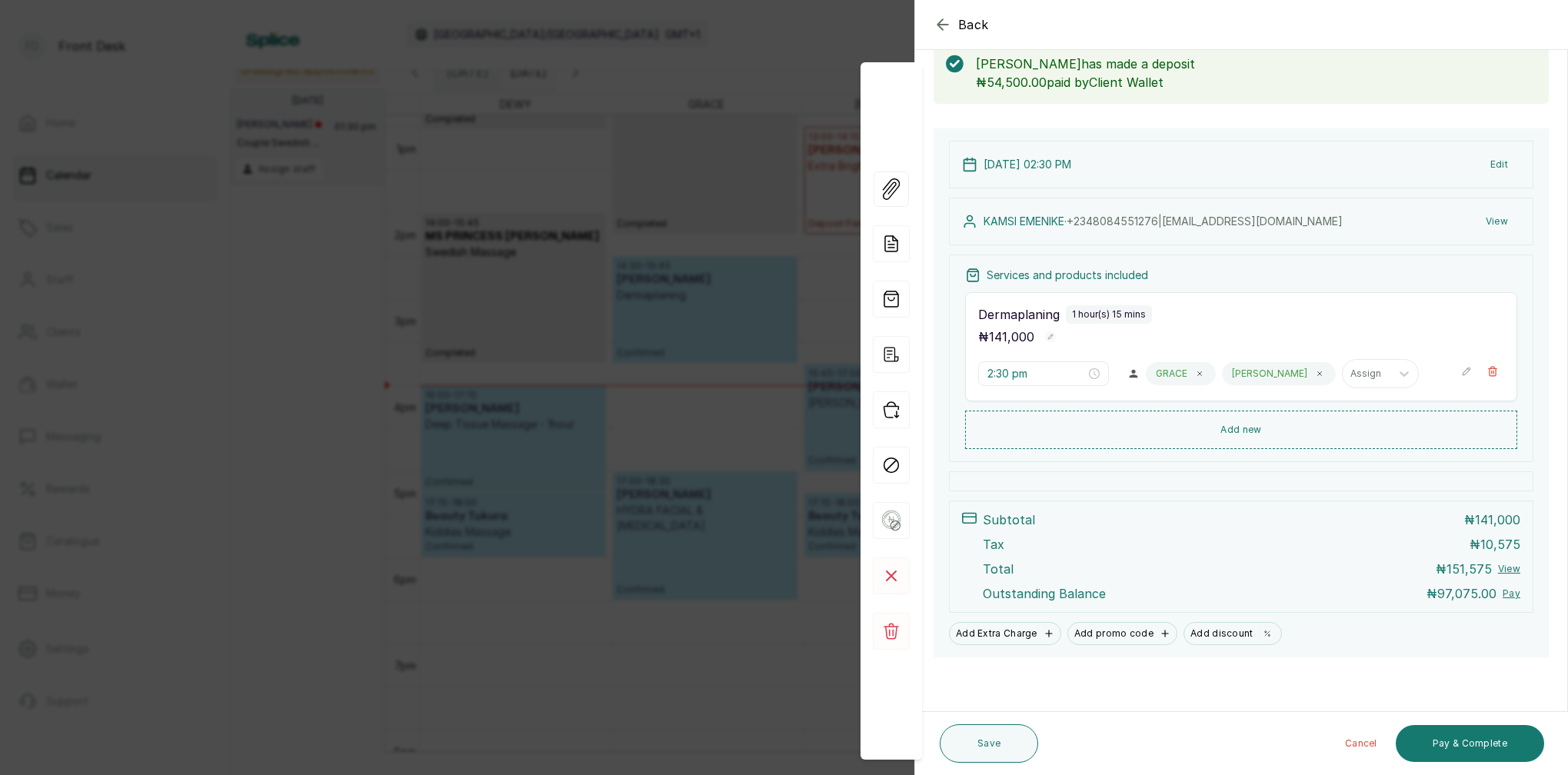
click at [638, 88] on div "Back Appointment Details Edit appointment 🚶 Walk-in (booked by Front Desk) Make…" at bounding box center [784, 387] width 1568 height 775
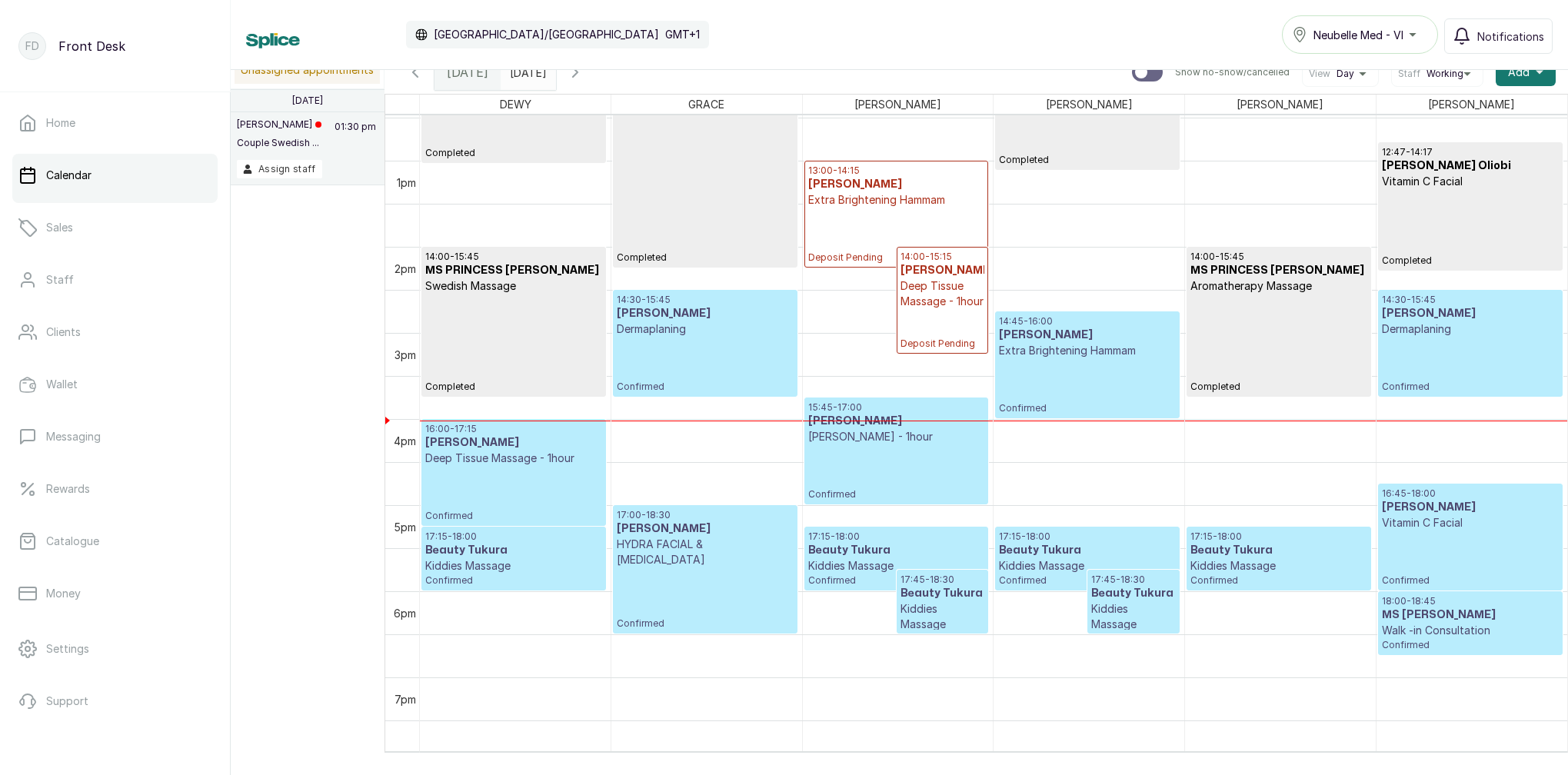
scroll to position [1070, 0]
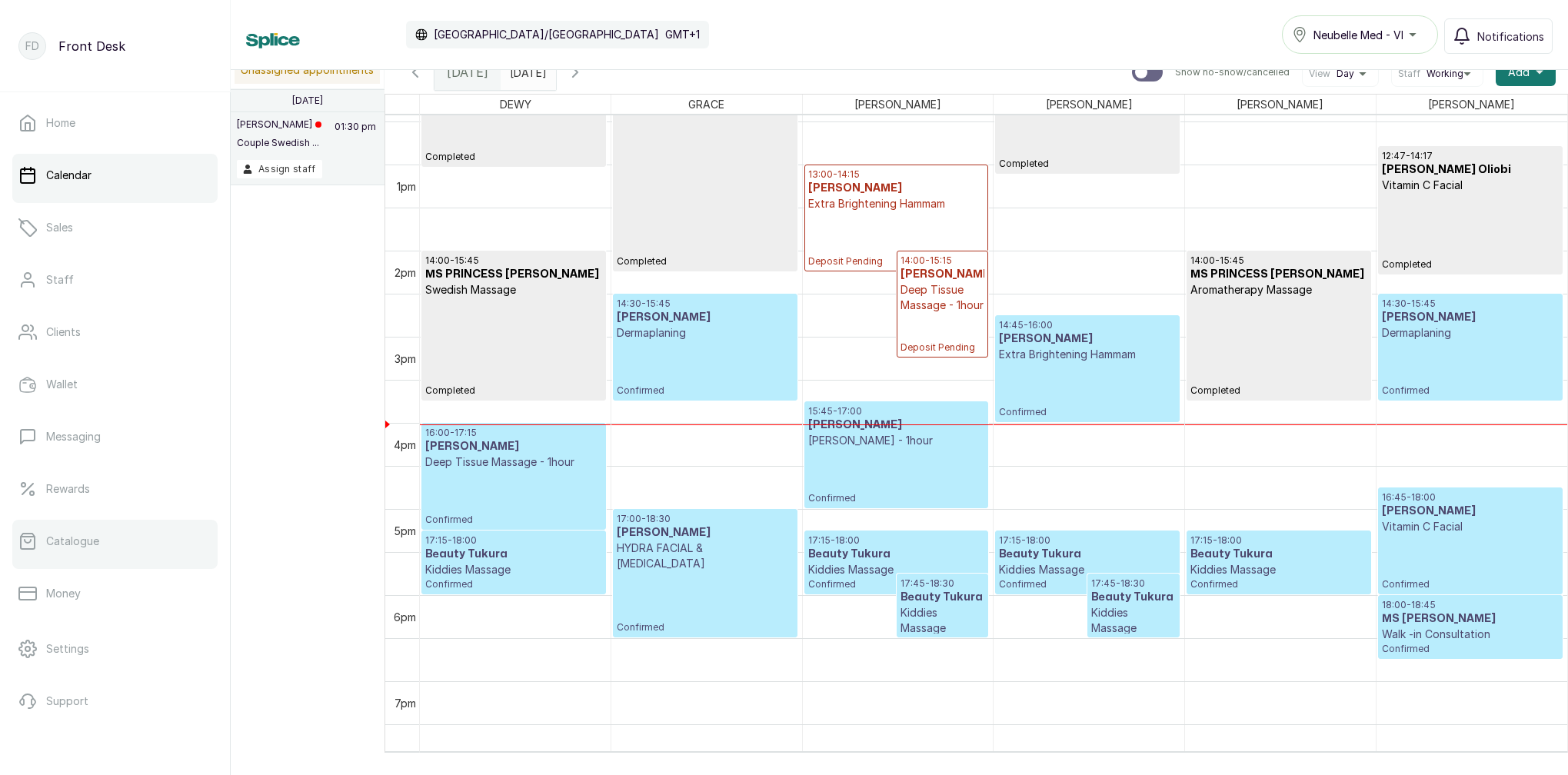
click at [90, 535] on p "Catalogue" at bounding box center [73, 541] width 53 height 15
